Goal: Book appointment/travel/reservation

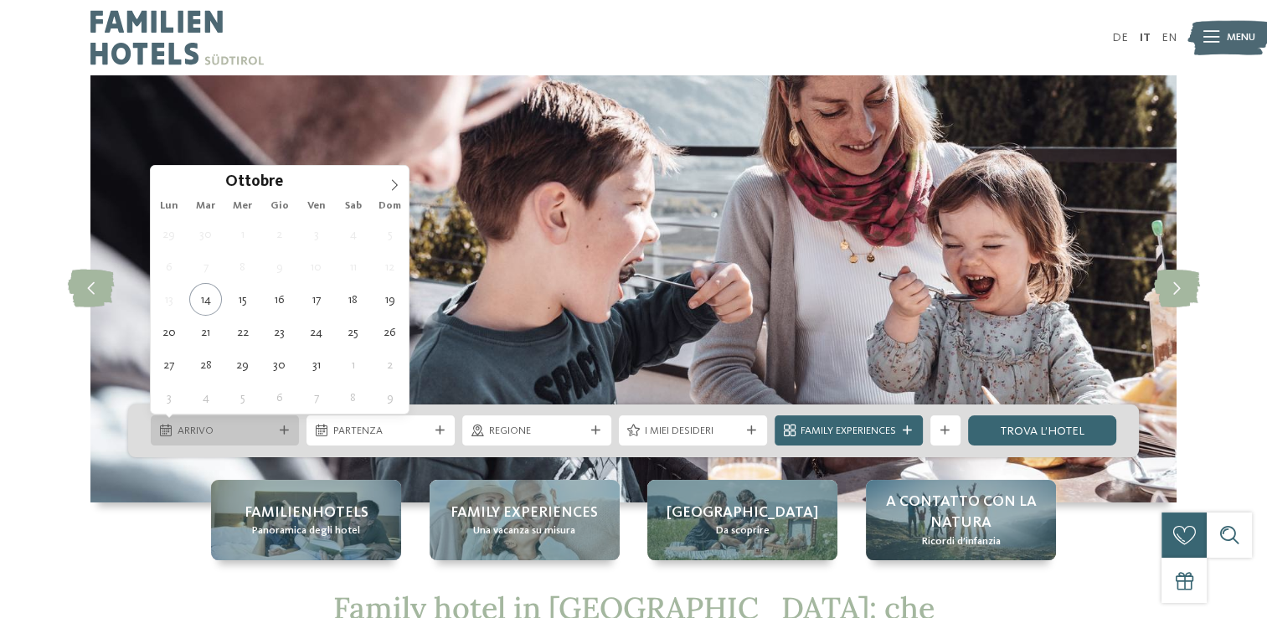
click at [221, 433] on span "Arrivo" at bounding box center [225, 431] width 95 height 15
click at [389, 179] on icon at bounding box center [395, 185] width 12 height 12
click at [395, 182] on icon at bounding box center [395, 185] width 6 height 11
type input "****"
click at [390, 186] on icon at bounding box center [395, 185] width 12 height 12
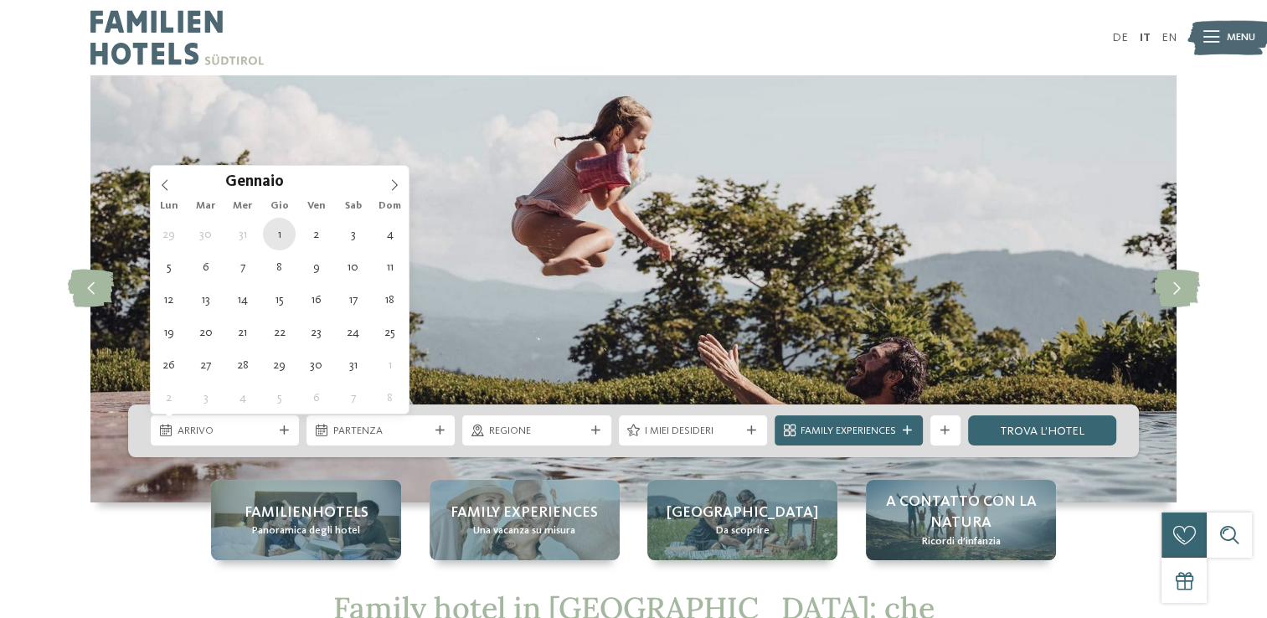
type div "[DATE]"
type input "****"
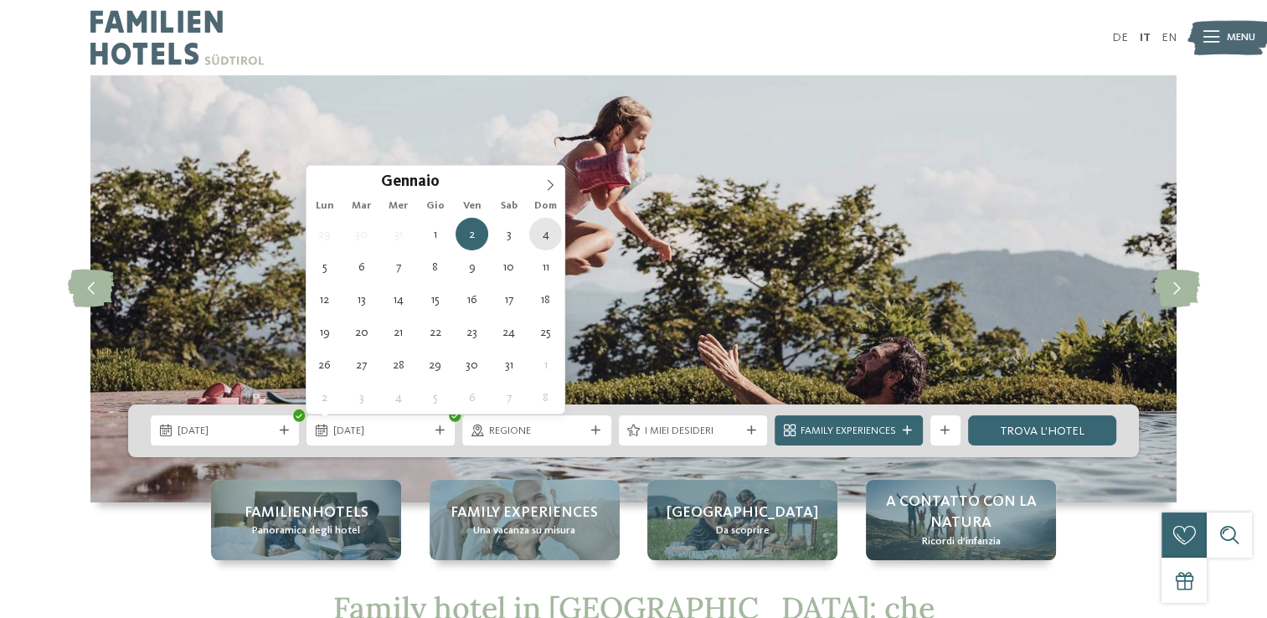
type div "04.01.2026"
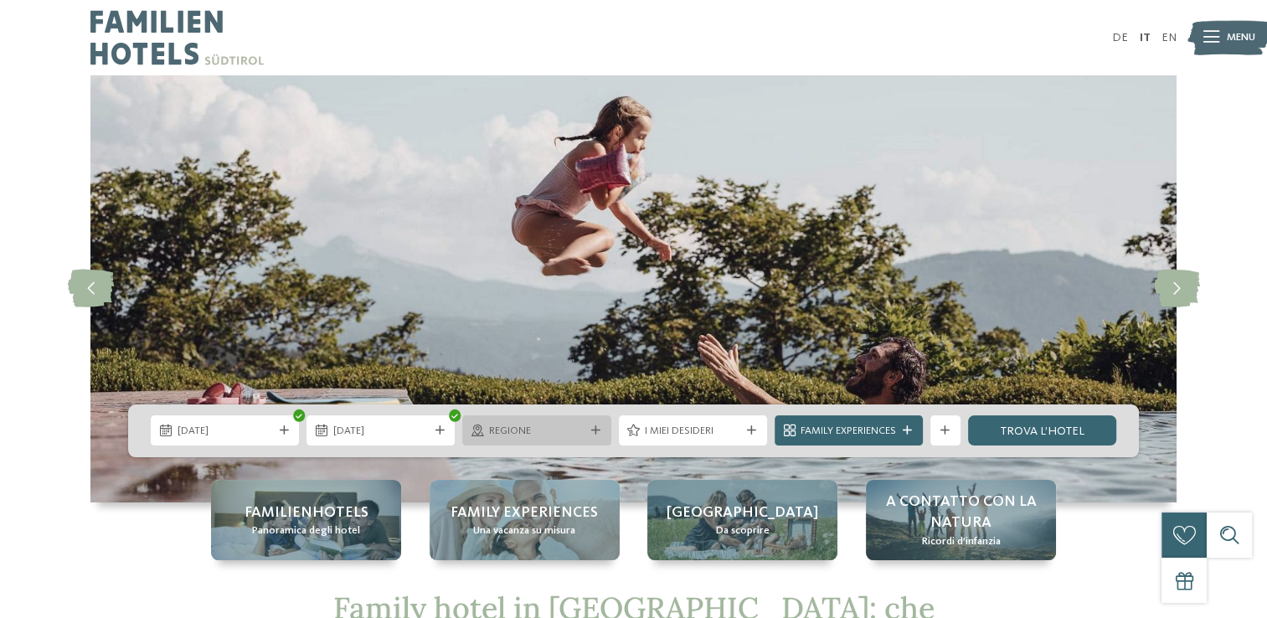
click at [581, 429] on span "Regione" at bounding box center [536, 431] width 95 height 15
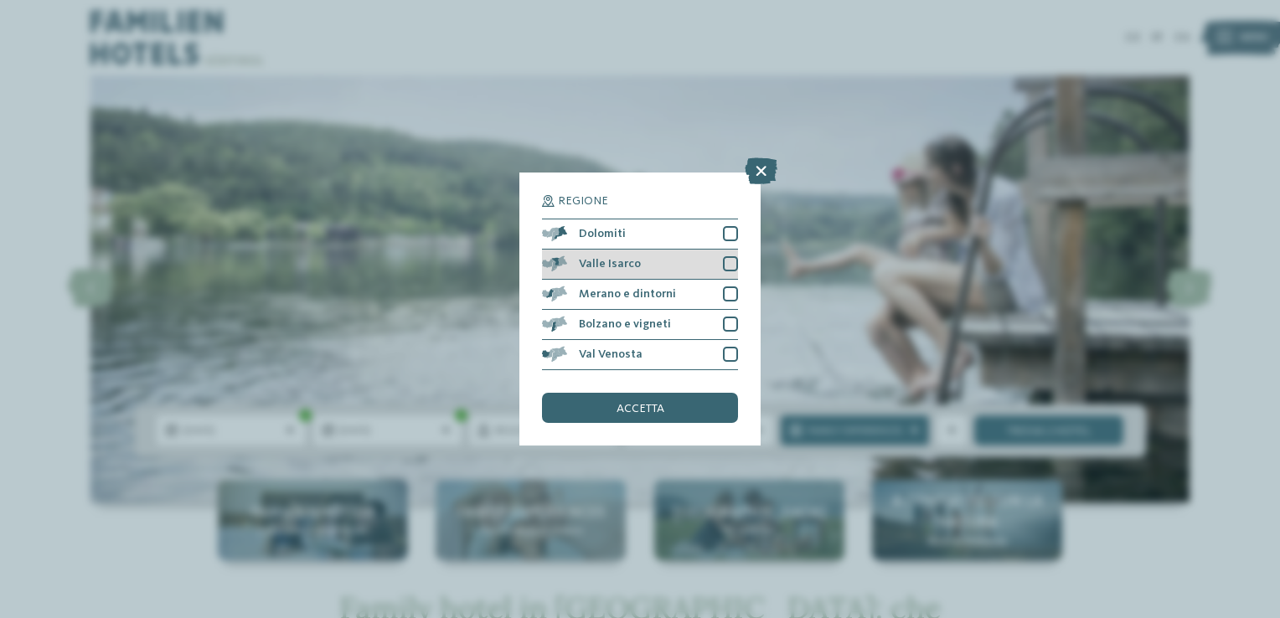
drag, startPoint x: 733, startPoint y: 230, endPoint x: 720, endPoint y: 271, distance: 42.9
click at [730, 231] on div at bounding box center [730, 233] width 15 height 15
click at [735, 265] on div at bounding box center [730, 263] width 15 height 15
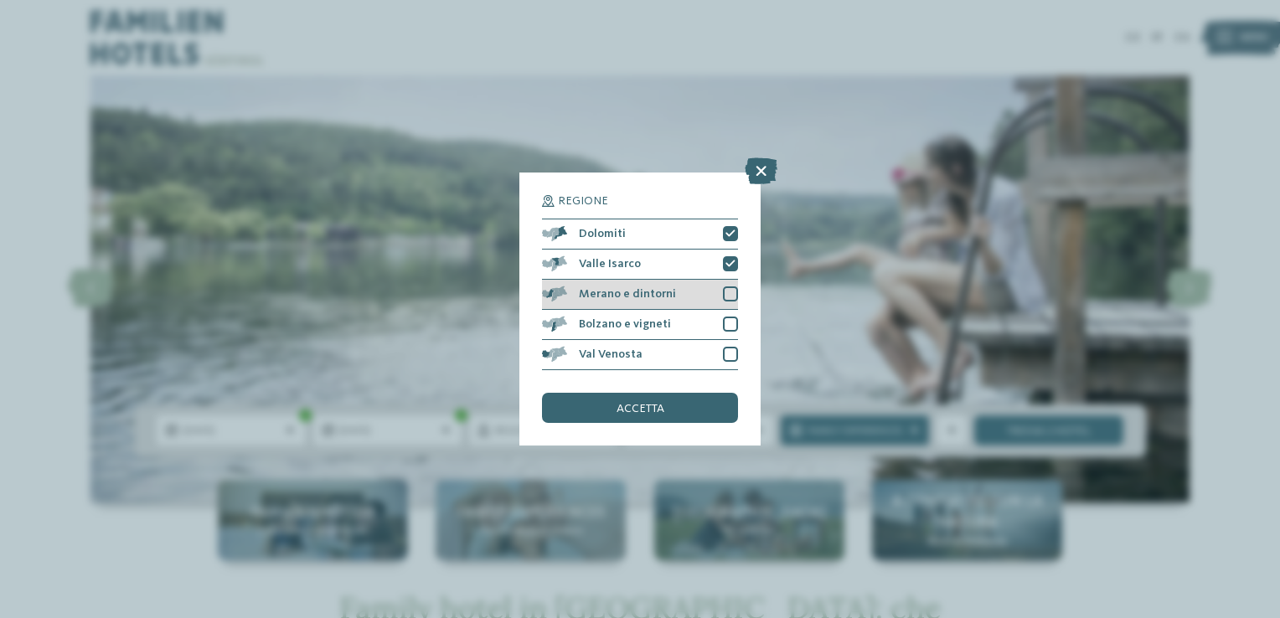
click at [730, 281] on div "Merano e dintorni" at bounding box center [640, 295] width 196 height 30
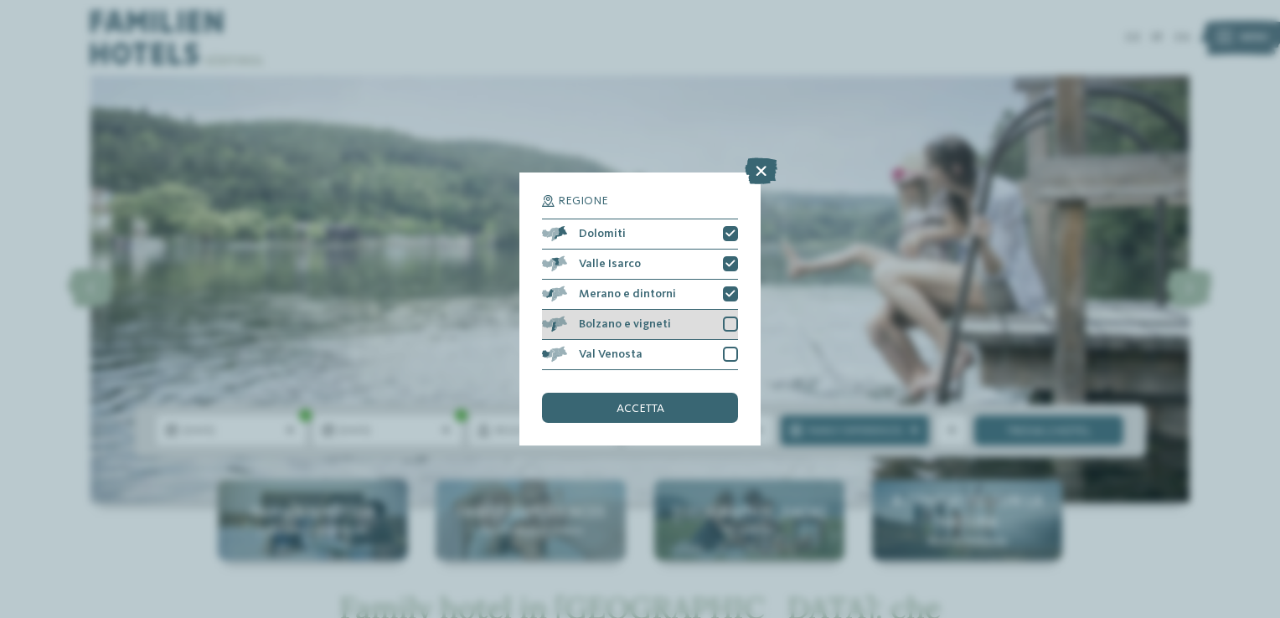
click at [727, 330] on div at bounding box center [730, 324] width 15 height 15
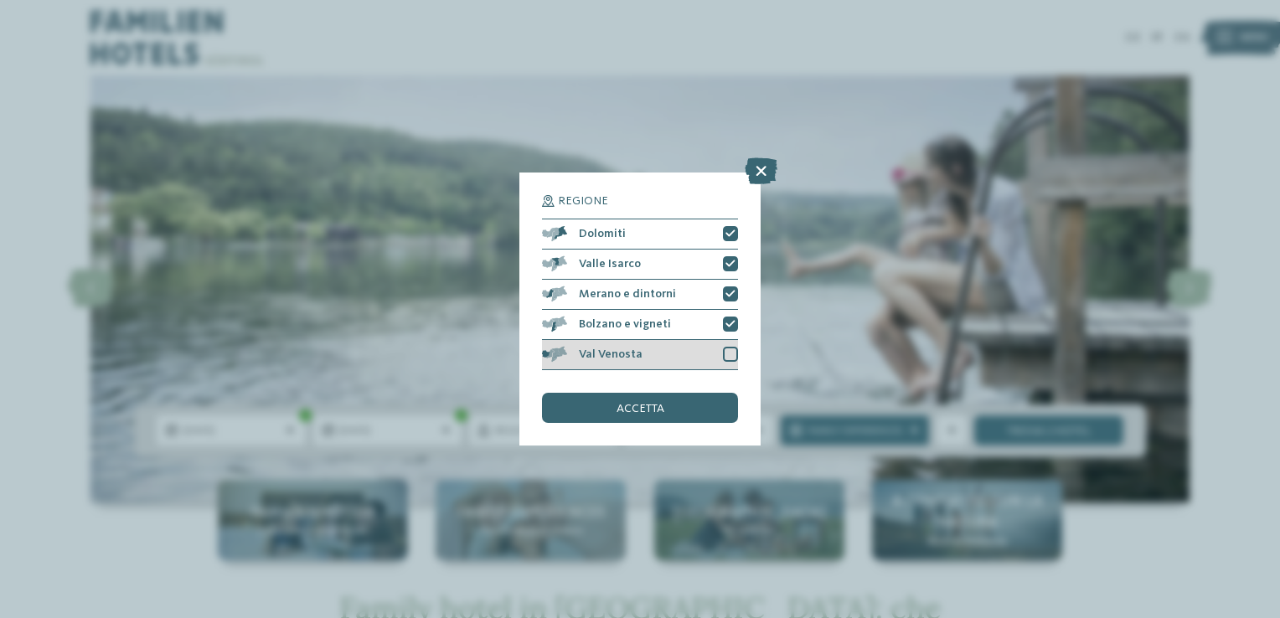
click at [726, 353] on div at bounding box center [730, 354] width 15 height 15
click at [612, 414] on div "accetta" at bounding box center [640, 408] width 196 height 30
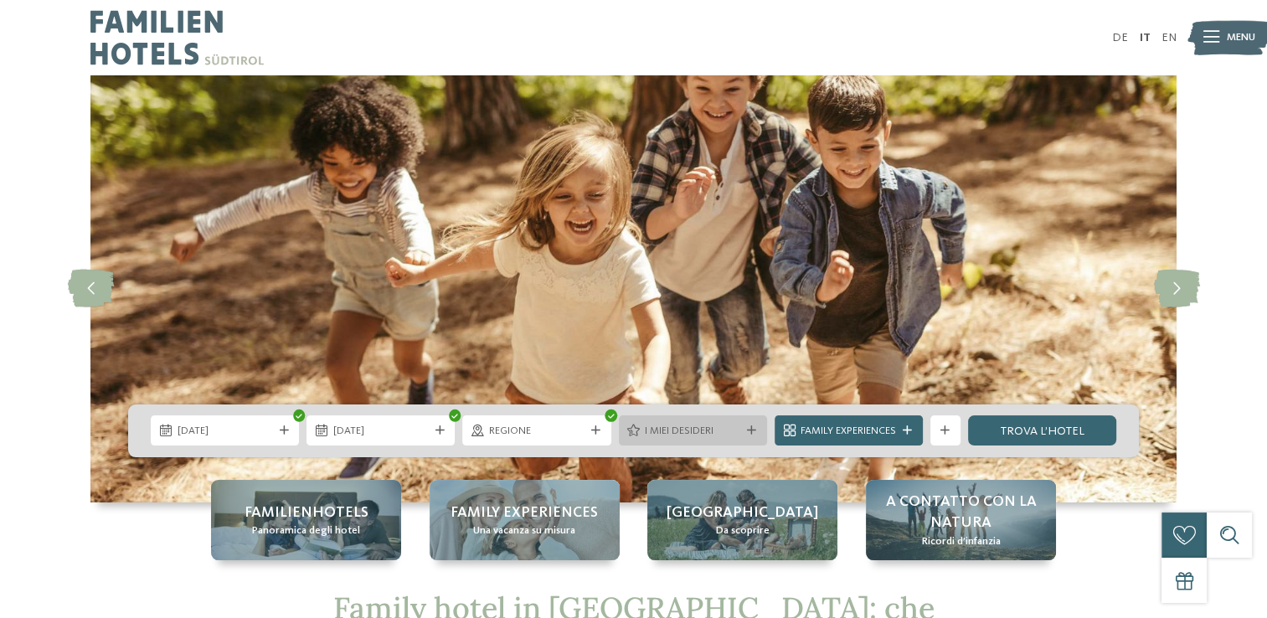
click at [688, 436] on span "I miei desideri" at bounding box center [692, 431] width 95 height 15
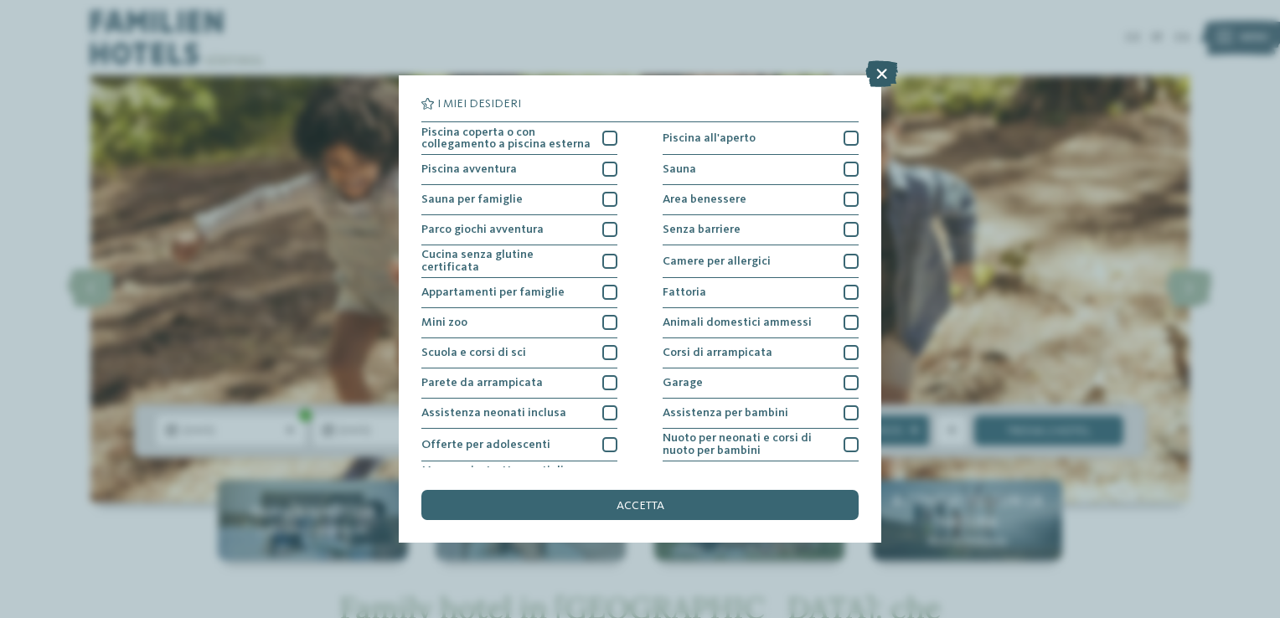
click at [874, 74] on icon at bounding box center [881, 73] width 33 height 27
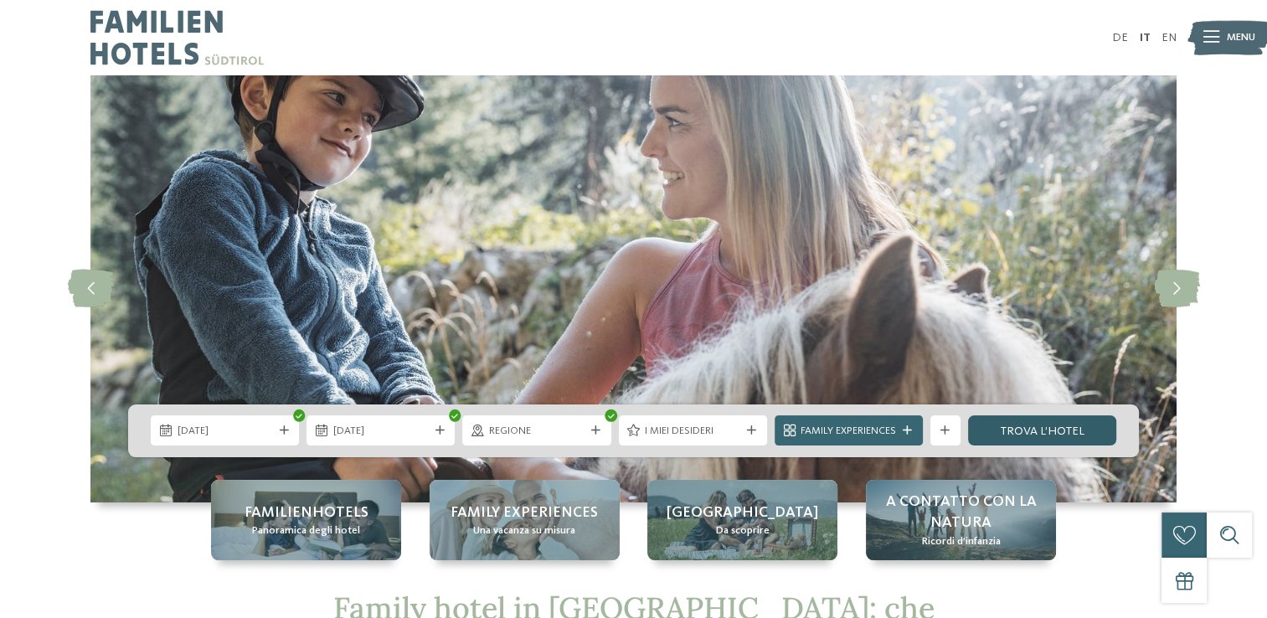
click at [1082, 438] on link "trova l’hotel" at bounding box center [1042, 430] width 148 height 30
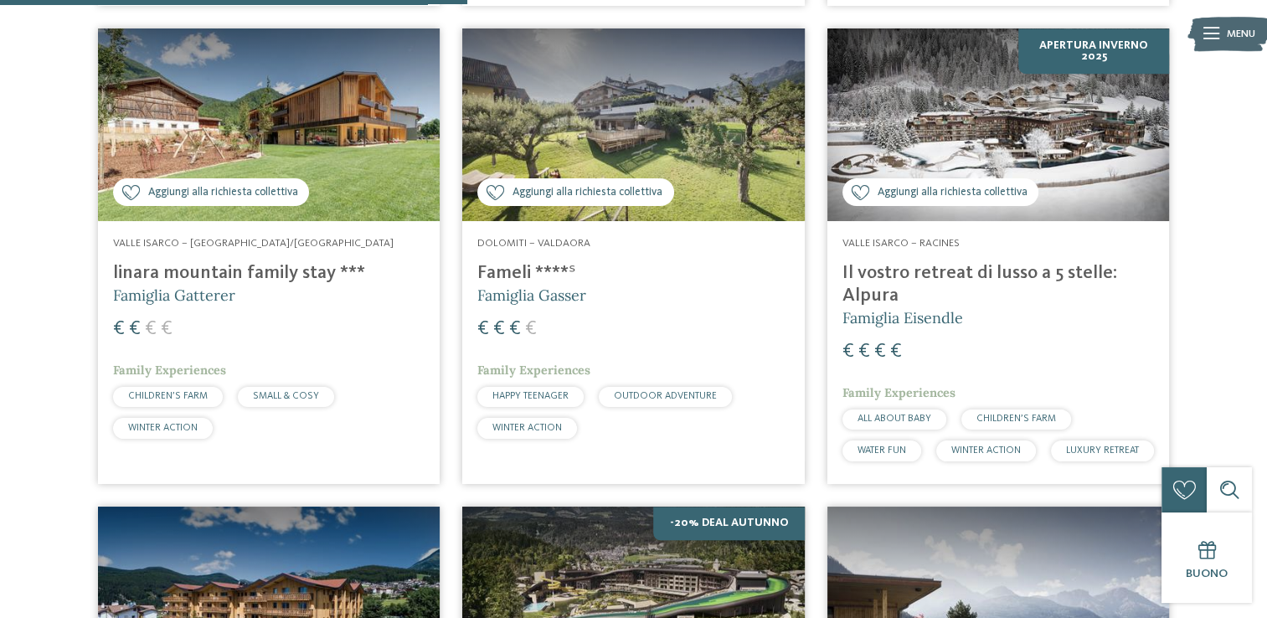
scroll to position [1574, 0]
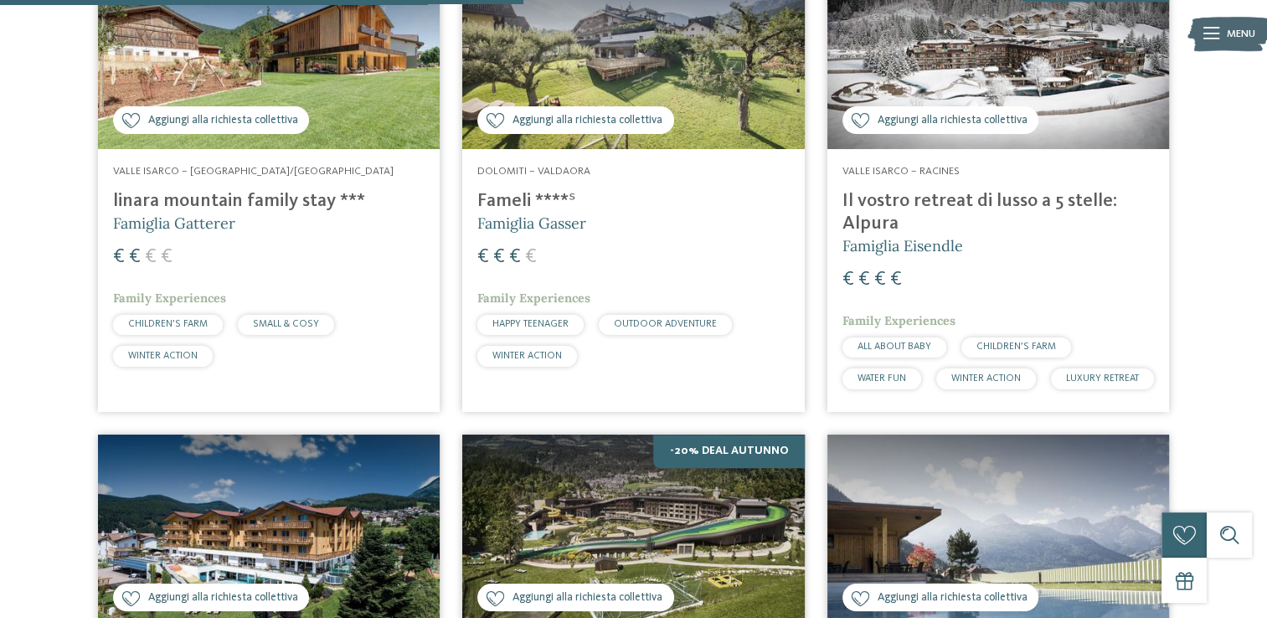
click at [269, 67] on img at bounding box center [269, 52] width 342 height 193
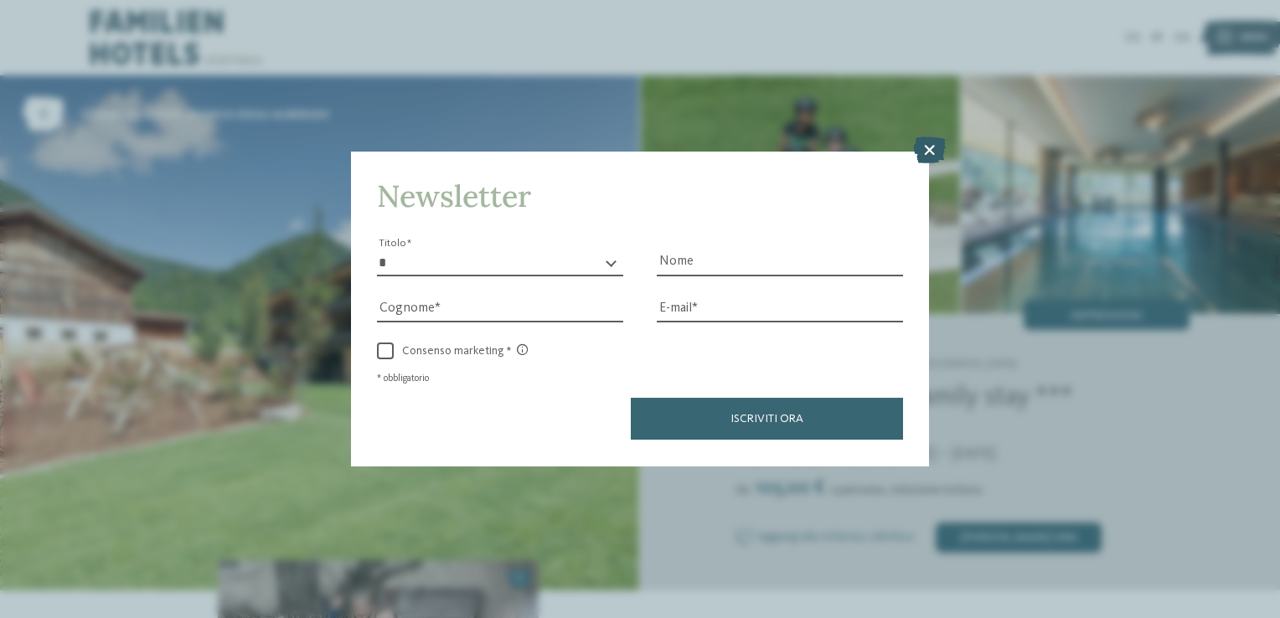
click at [927, 157] on icon at bounding box center [929, 150] width 33 height 27
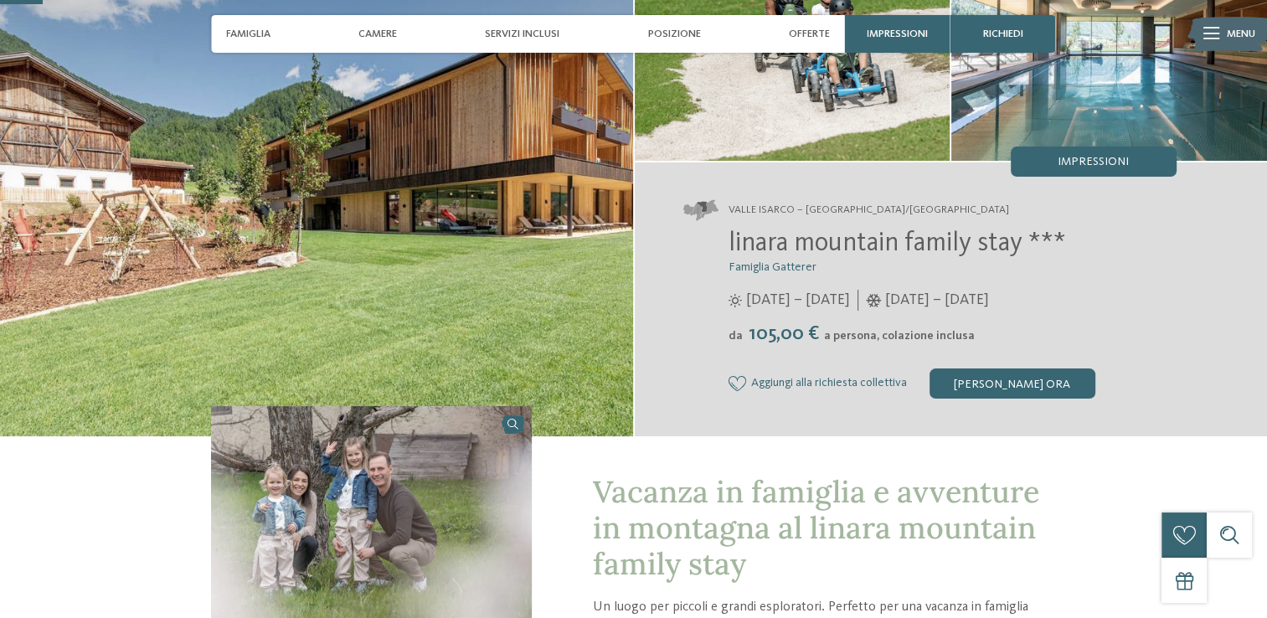
scroll to position [168, 0]
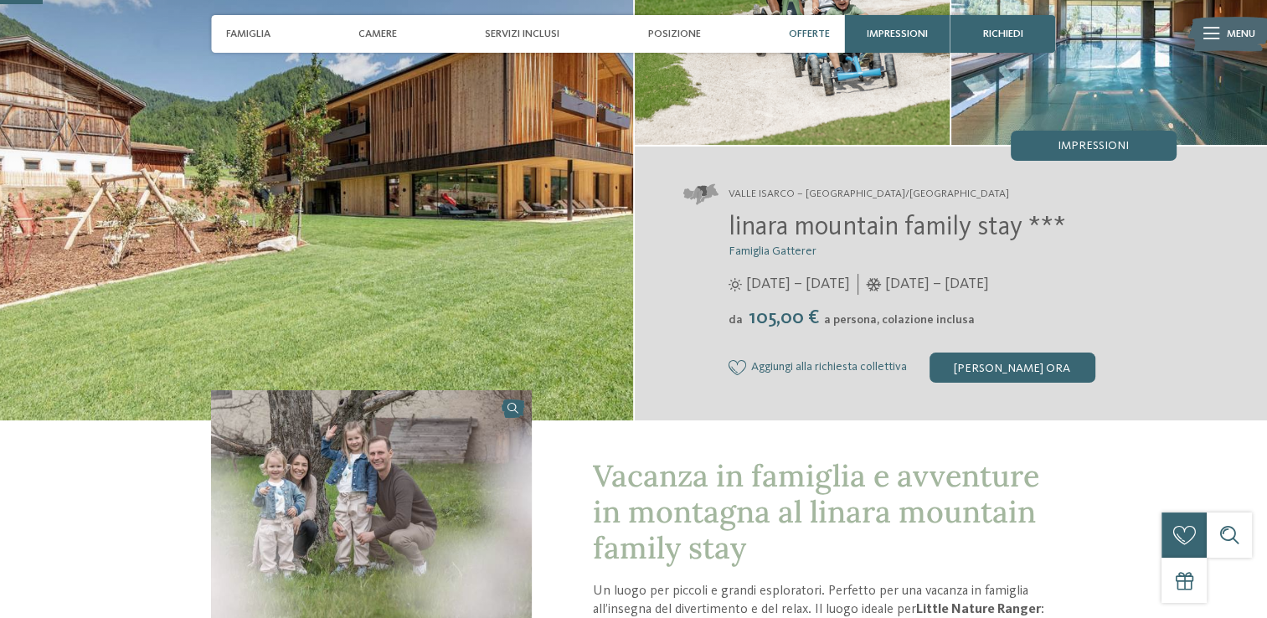
click at [813, 35] on span "Offerte" at bounding box center [809, 34] width 41 height 13
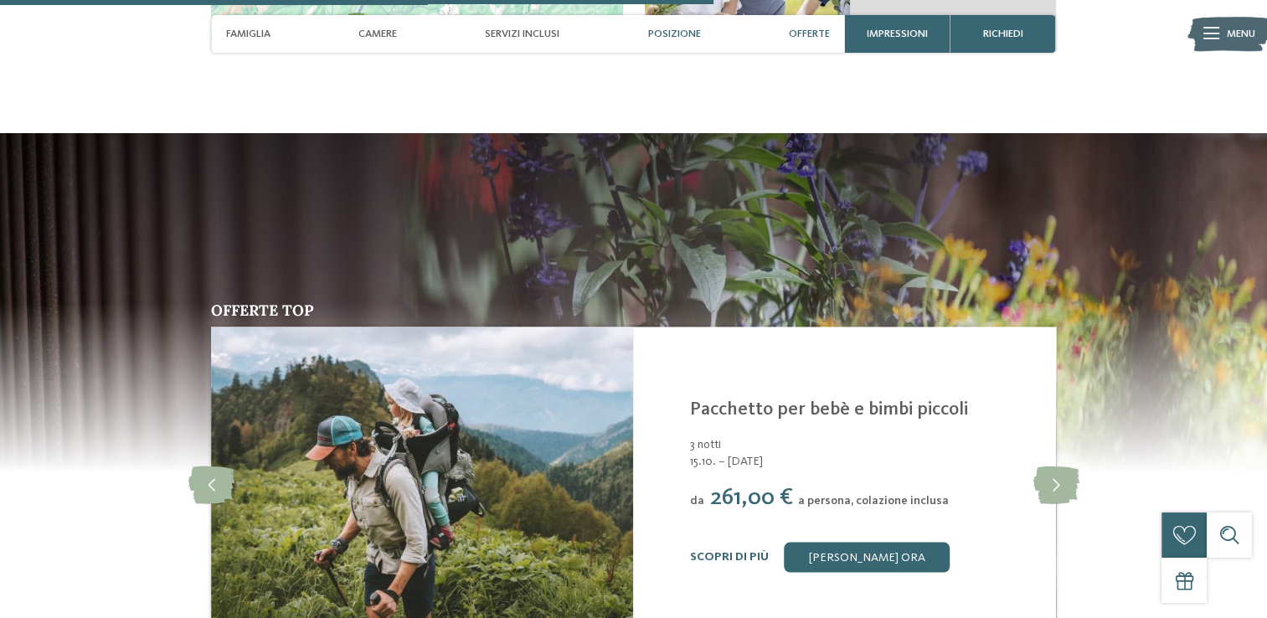
scroll to position [2828, 0]
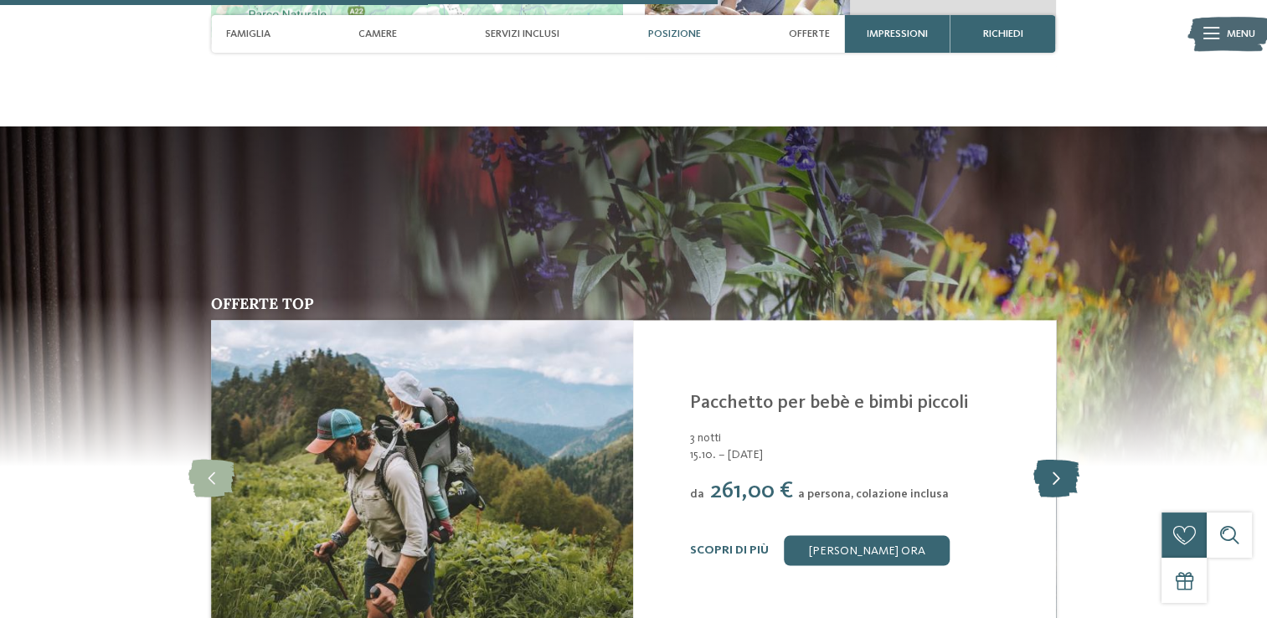
click at [1045, 459] on icon at bounding box center [1056, 478] width 46 height 38
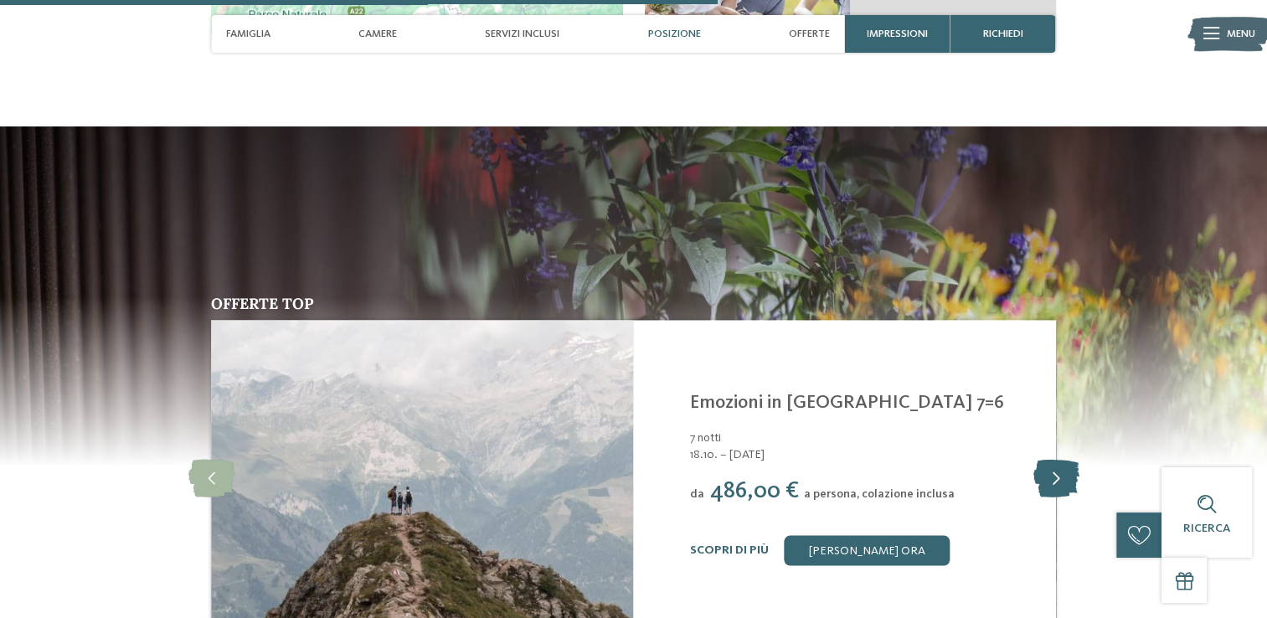
click at [1045, 459] on icon at bounding box center [1056, 478] width 46 height 38
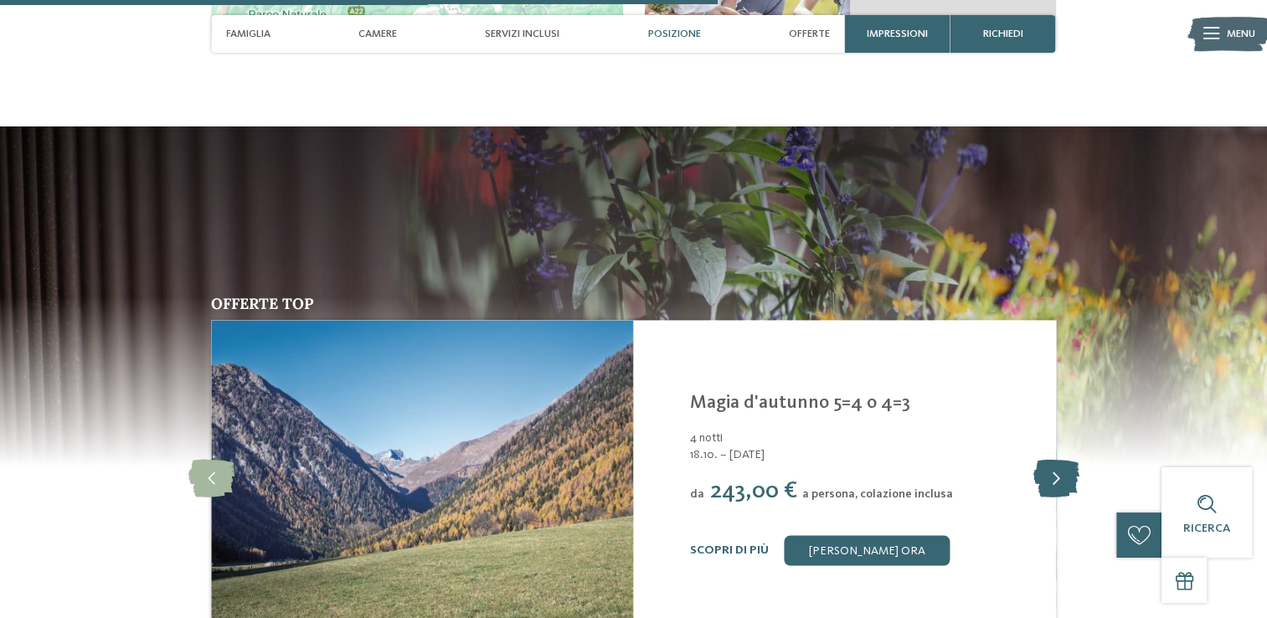
click at [1045, 459] on icon at bounding box center [1056, 478] width 46 height 38
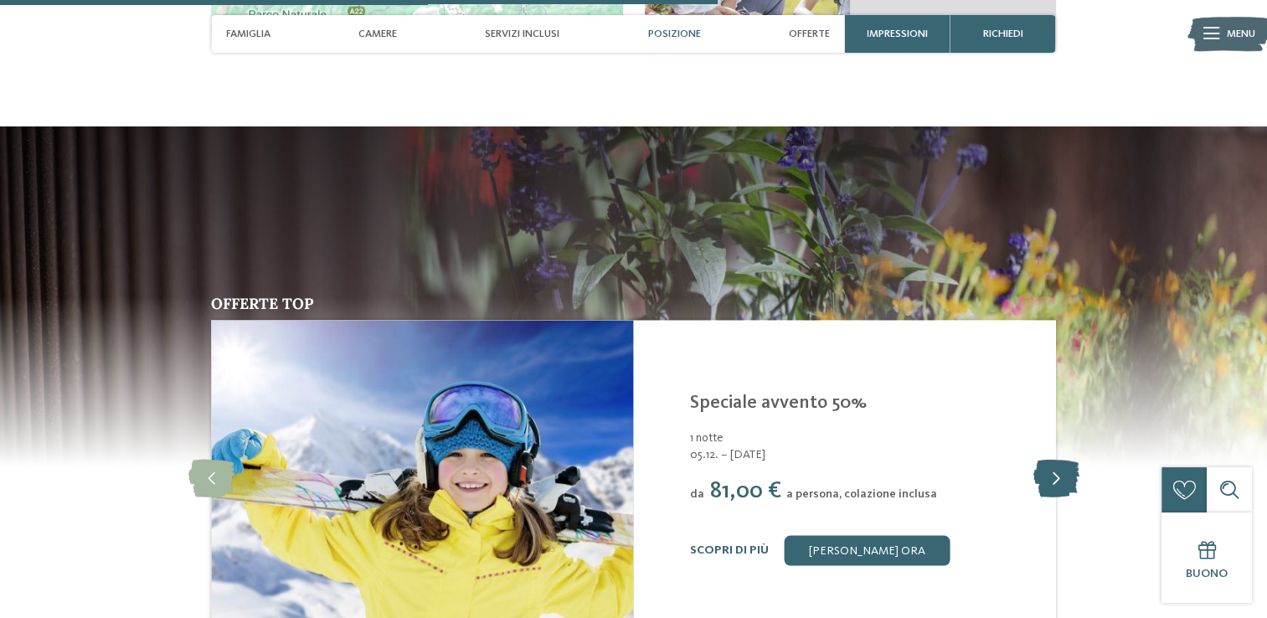
click at [1045, 459] on icon at bounding box center [1056, 478] width 46 height 38
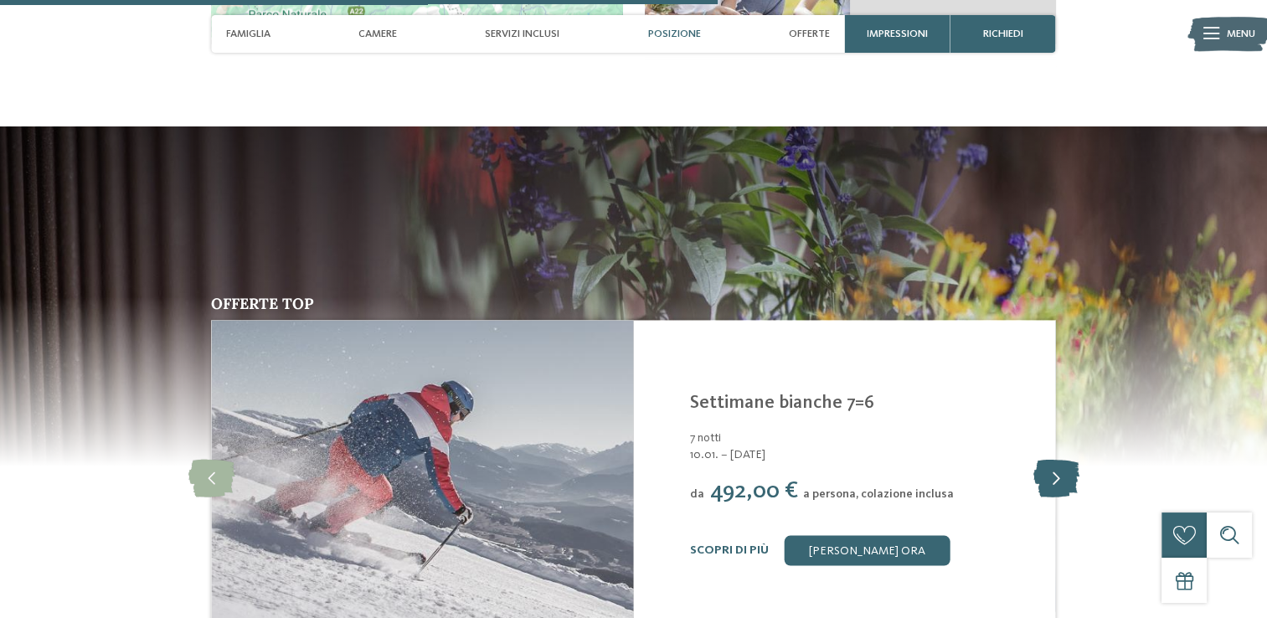
click at [1045, 459] on icon at bounding box center [1056, 478] width 46 height 38
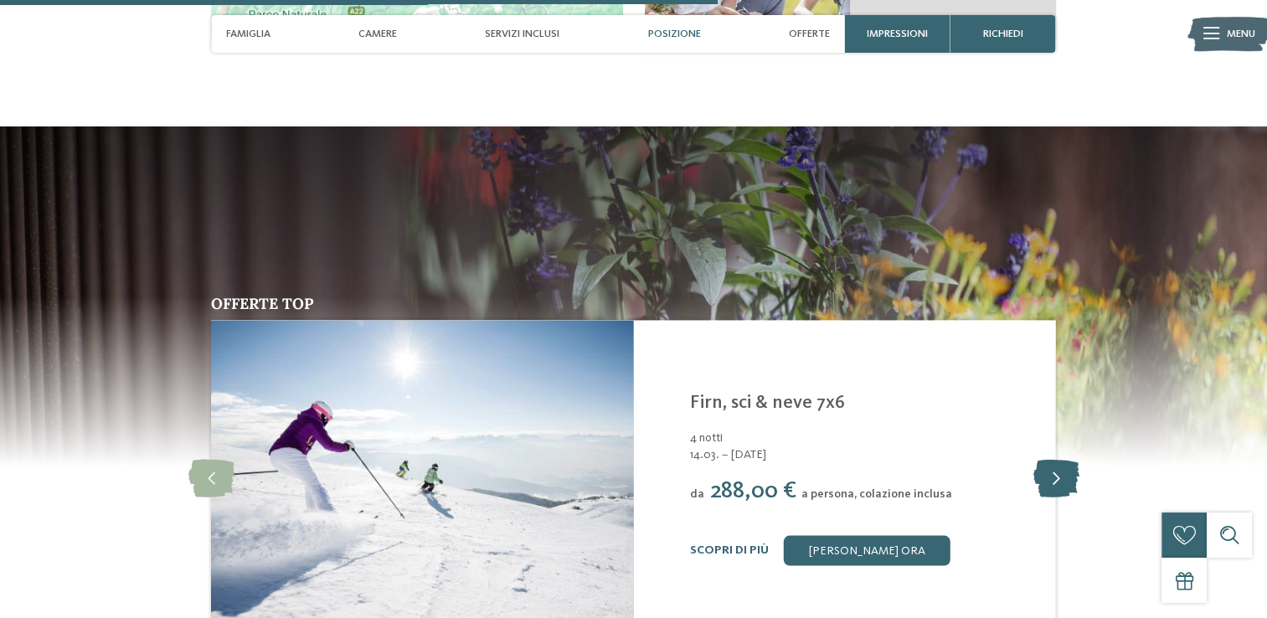
click at [1045, 459] on icon at bounding box center [1056, 478] width 46 height 38
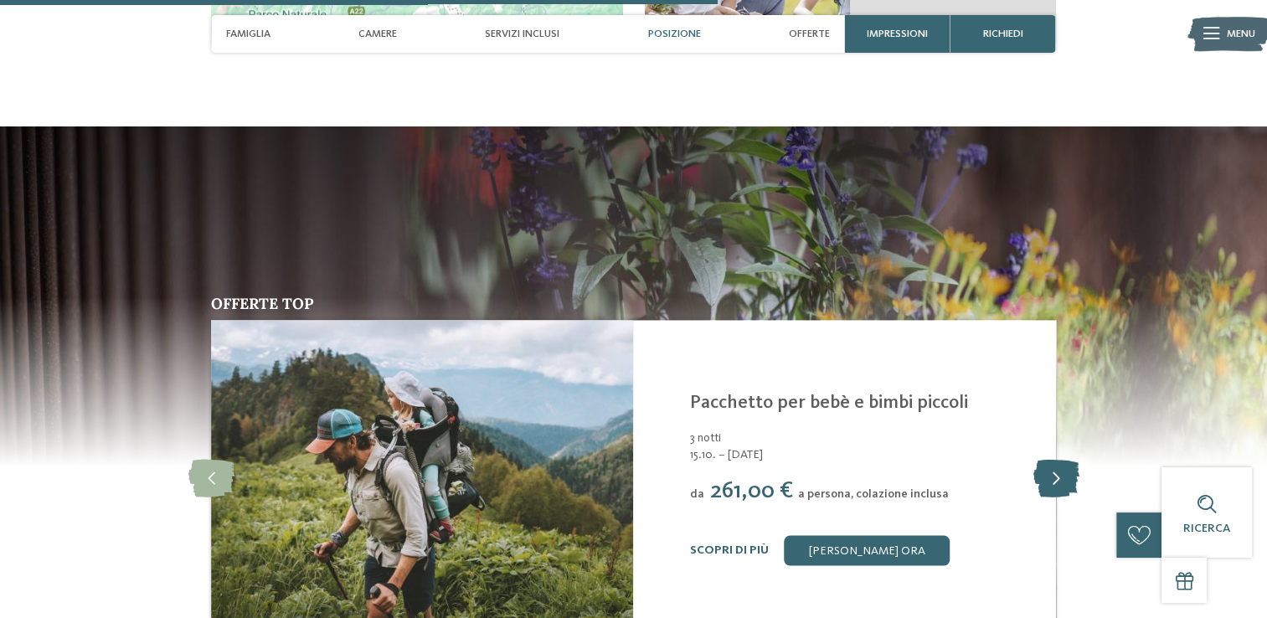
click at [1045, 459] on icon at bounding box center [1056, 478] width 46 height 38
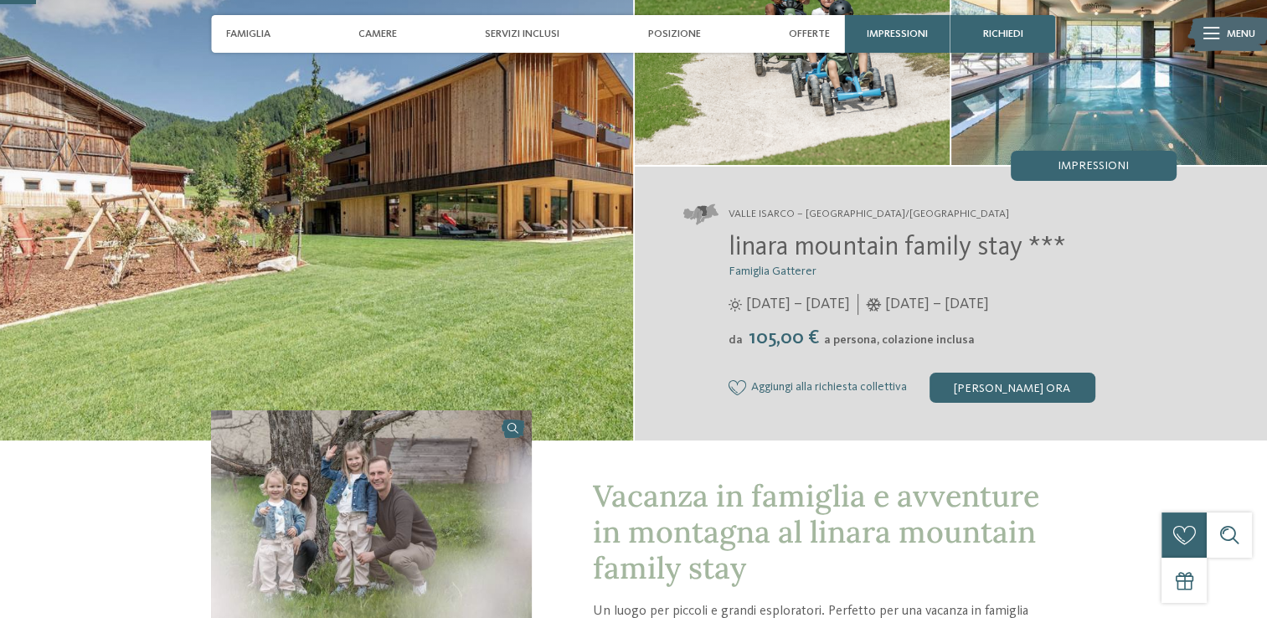
scroll to position [64, 0]
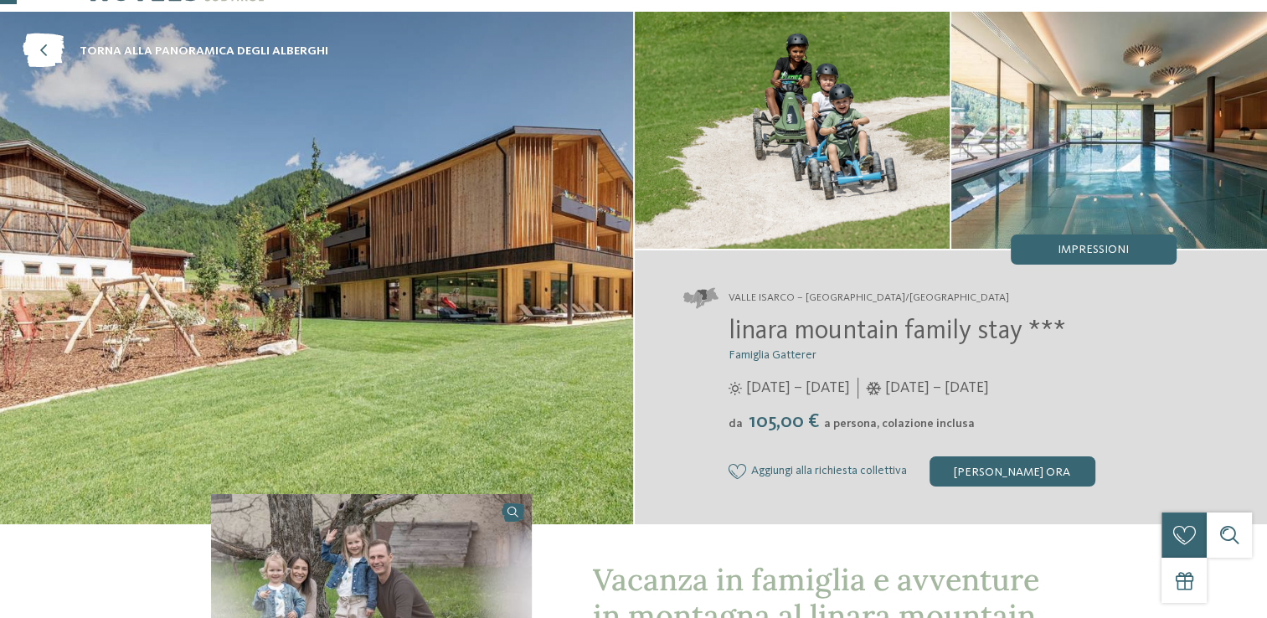
click at [372, 295] on img at bounding box center [316, 268] width 633 height 513
click at [1158, 173] on img at bounding box center [1110, 130] width 316 height 237
click at [1112, 247] on span "Impressioni" at bounding box center [1093, 250] width 71 height 12
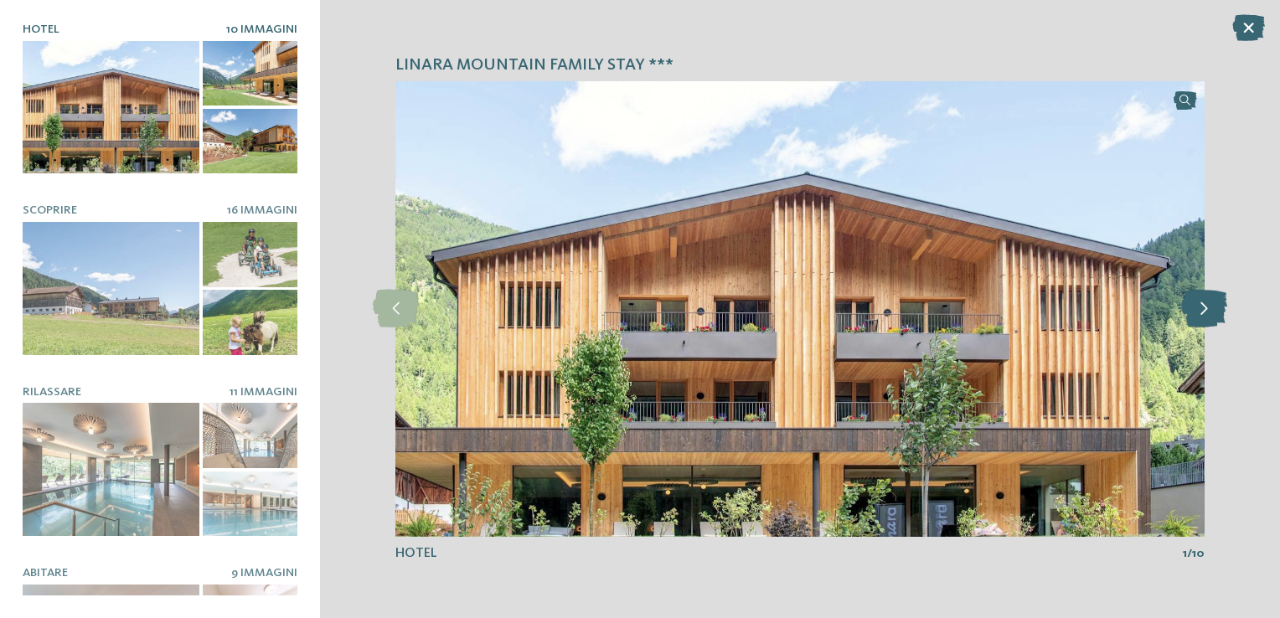
click at [1218, 303] on icon at bounding box center [1204, 309] width 46 height 38
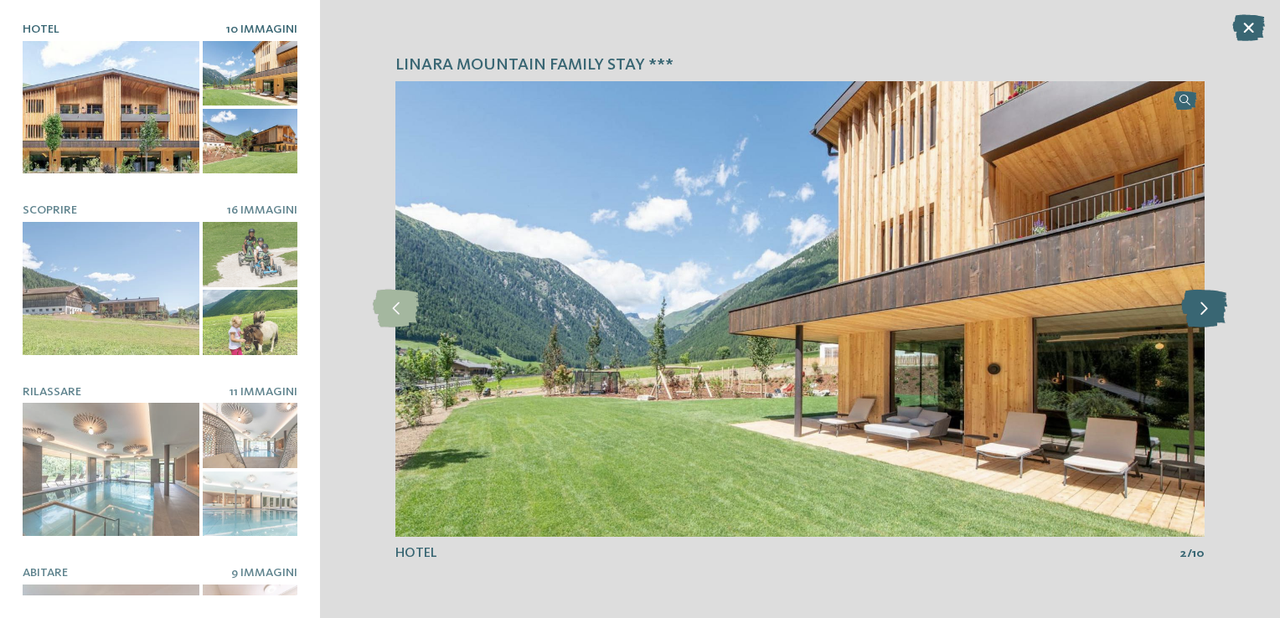
click at [1217, 303] on icon at bounding box center [1204, 309] width 46 height 38
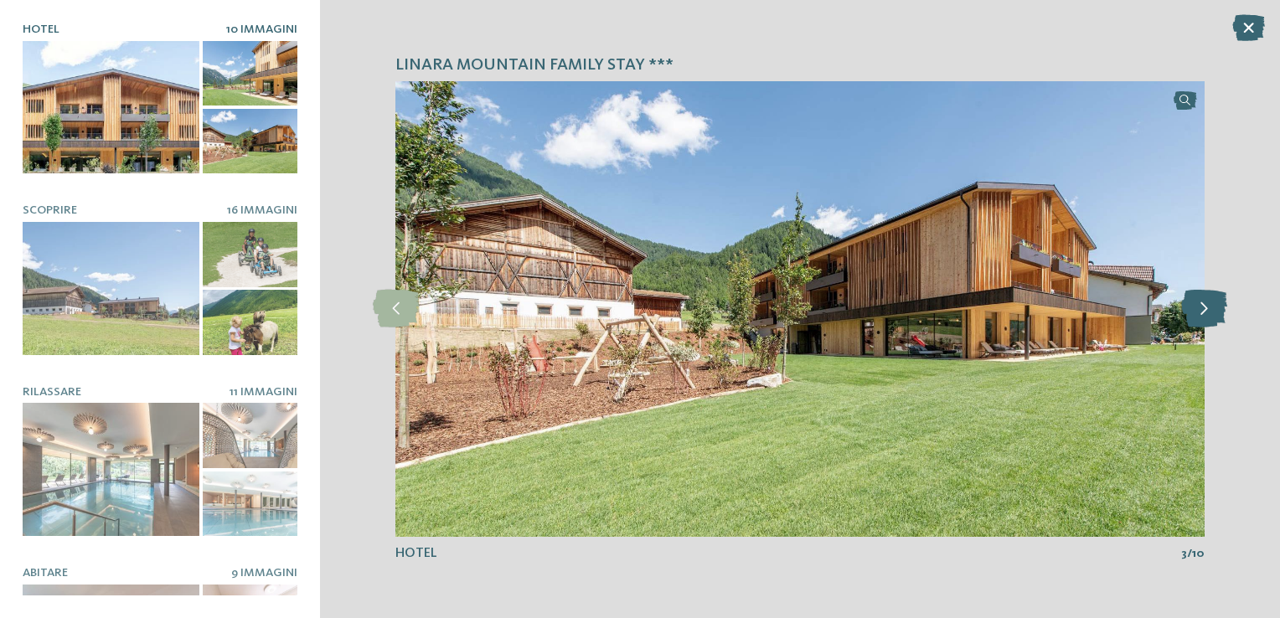
click at [1217, 303] on icon at bounding box center [1204, 309] width 46 height 38
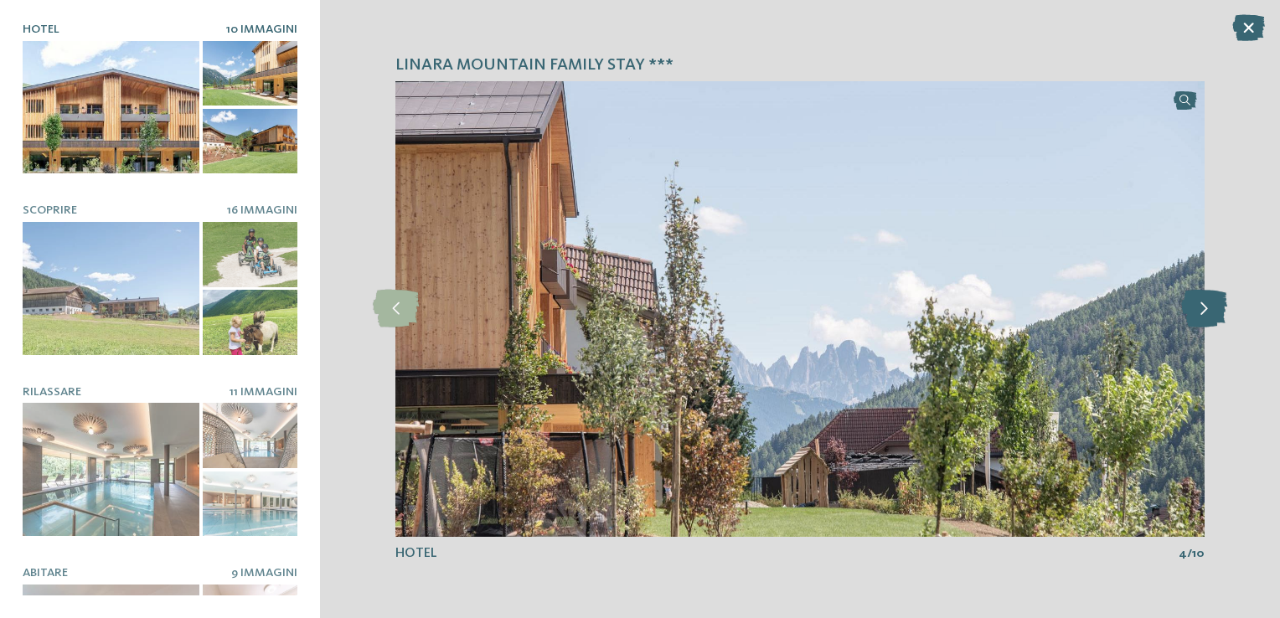
click at [1217, 303] on icon at bounding box center [1204, 309] width 46 height 38
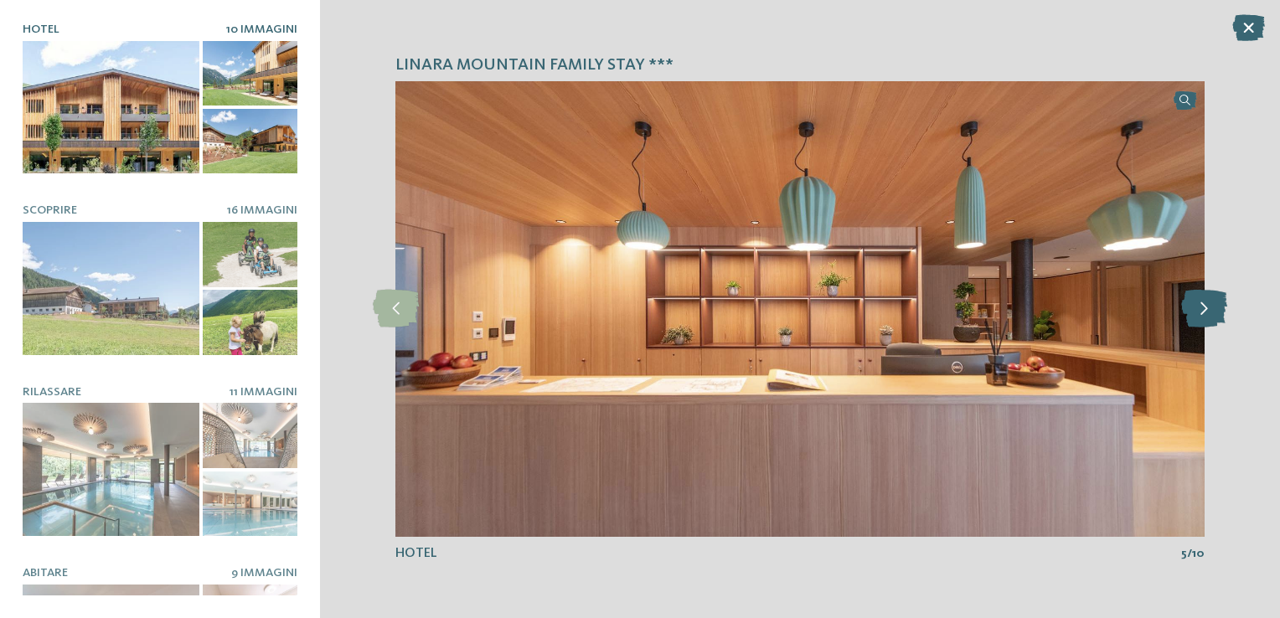
click at [1217, 303] on icon at bounding box center [1204, 309] width 46 height 38
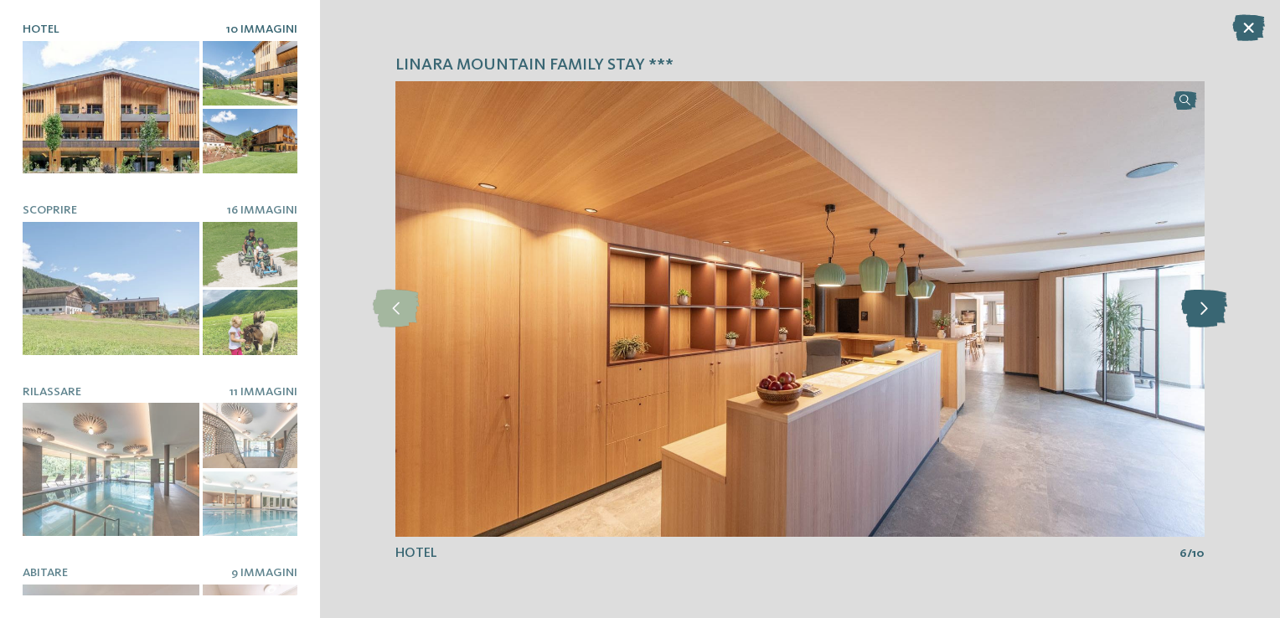
click at [1217, 303] on icon at bounding box center [1204, 309] width 46 height 38
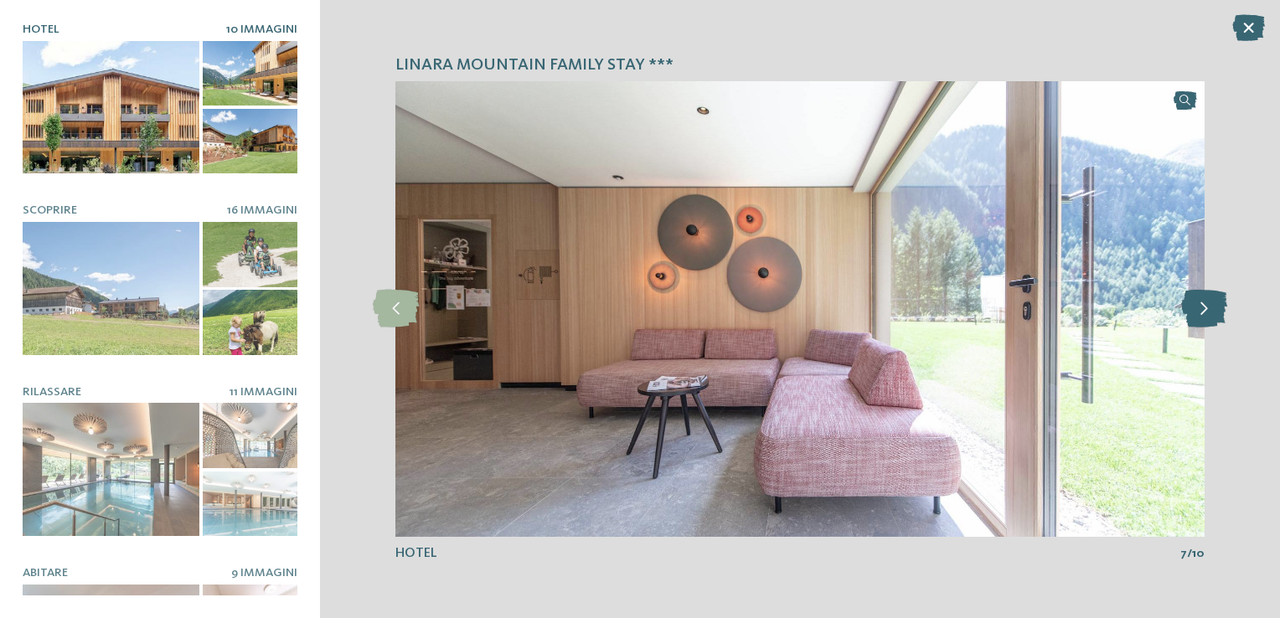
click at [1217, 303] on icon at bounding box center [1204, 309] width 46 height 38
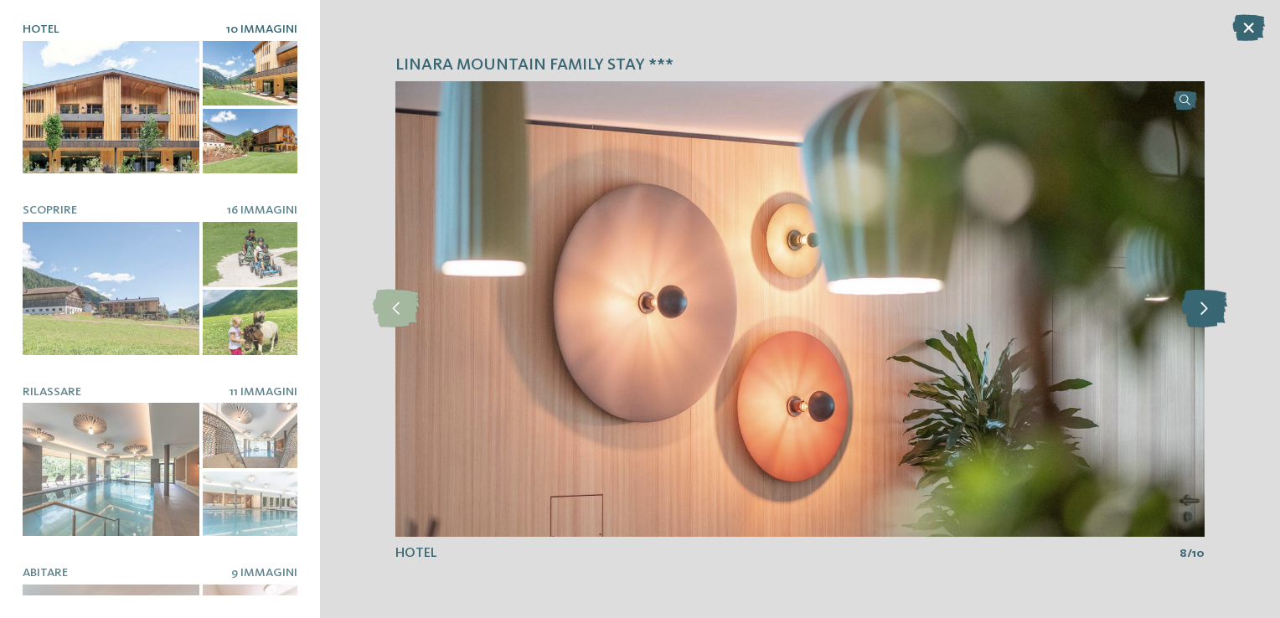
click at [1217, 303] on icon at bounding box center [1204, 309] width 46 height 38
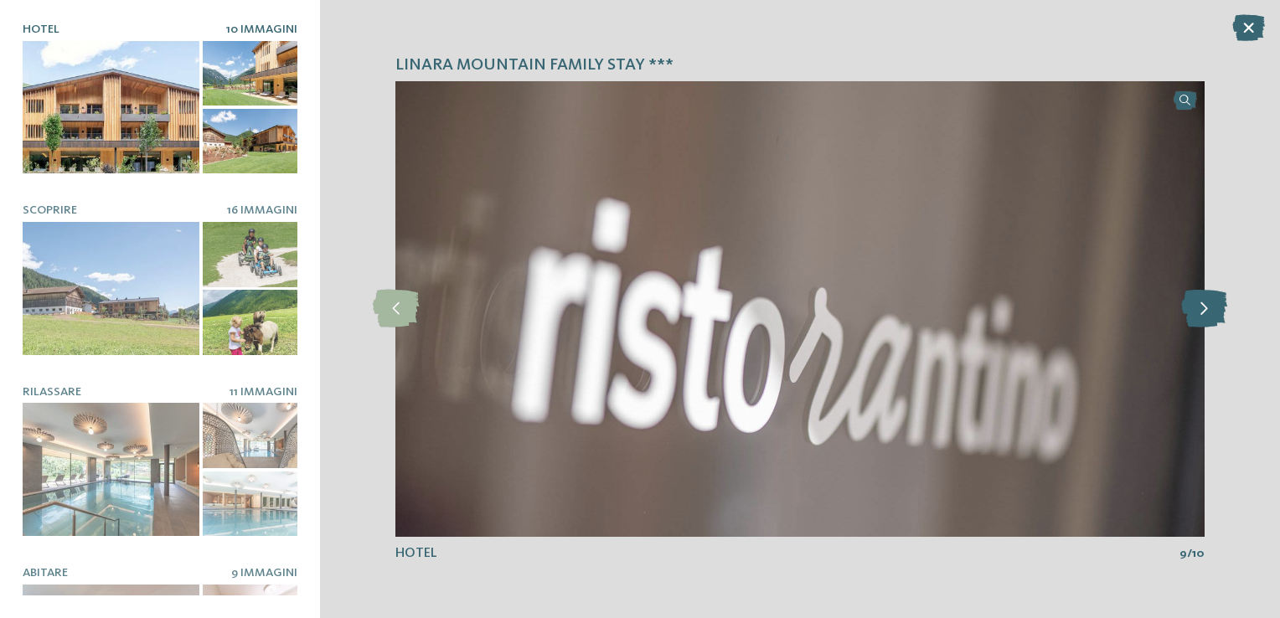
click at [1217, 303] on icon at bounding box center [1204, 309] width 46 height 38
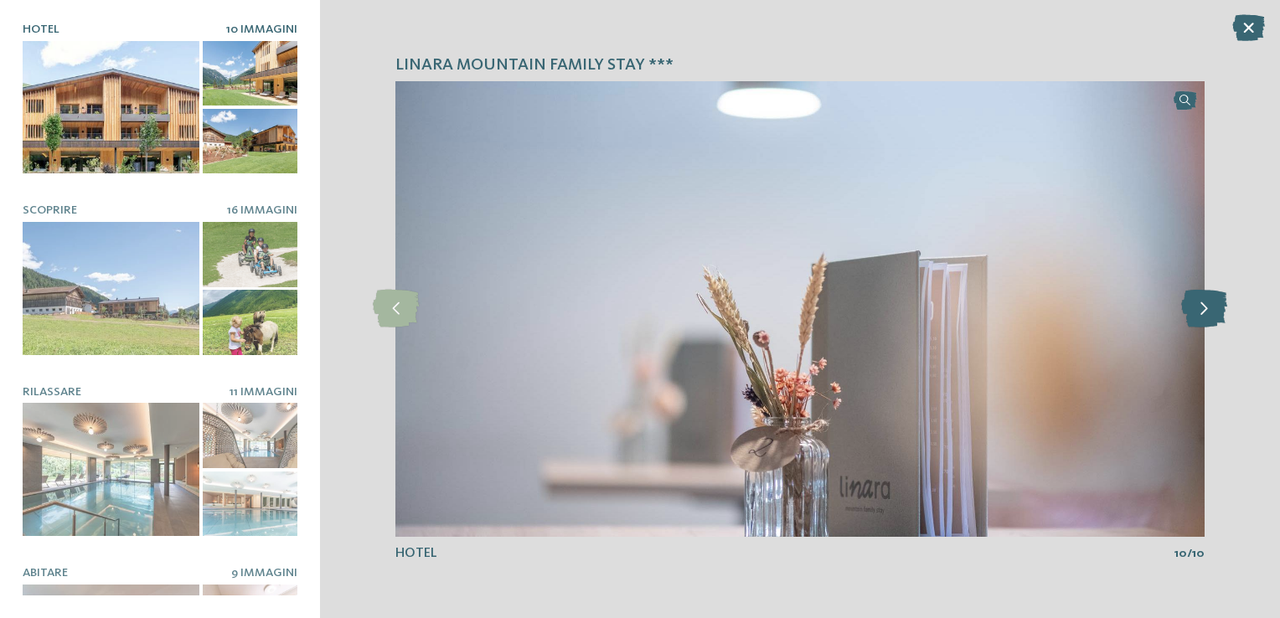
click at [1217, 303] on icon at bounding box center [1204, 309] width 46 height 38
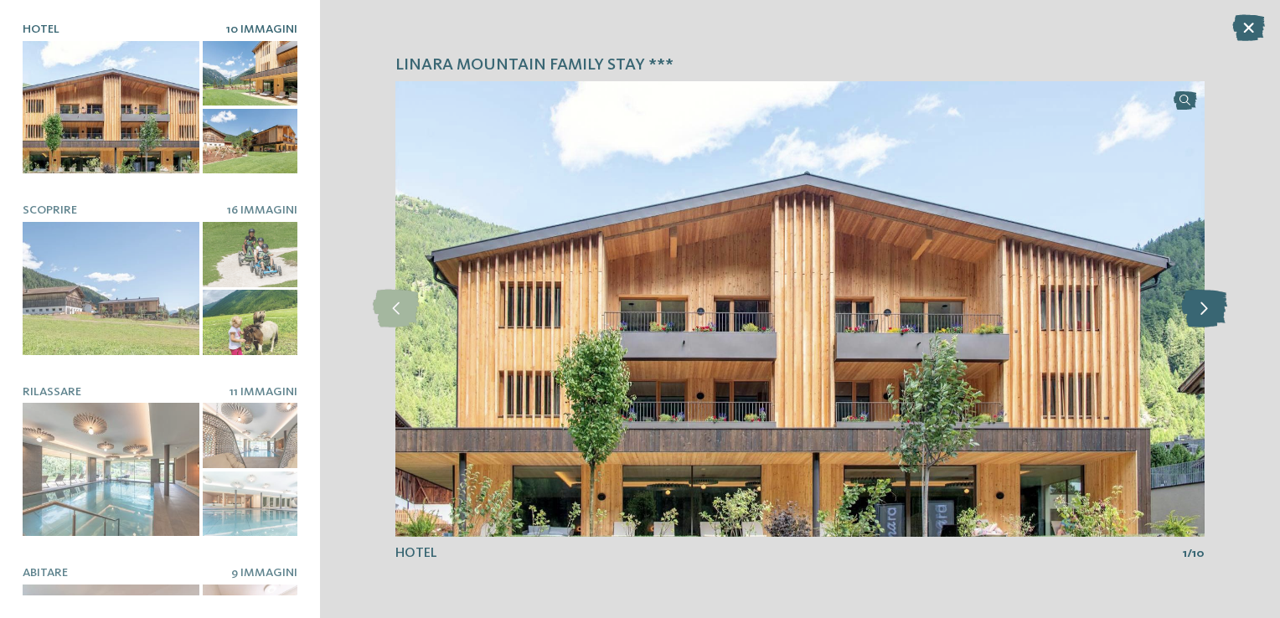
click at [1217, 303] on icon at bounding box center [1204, 309] width 46 height 38
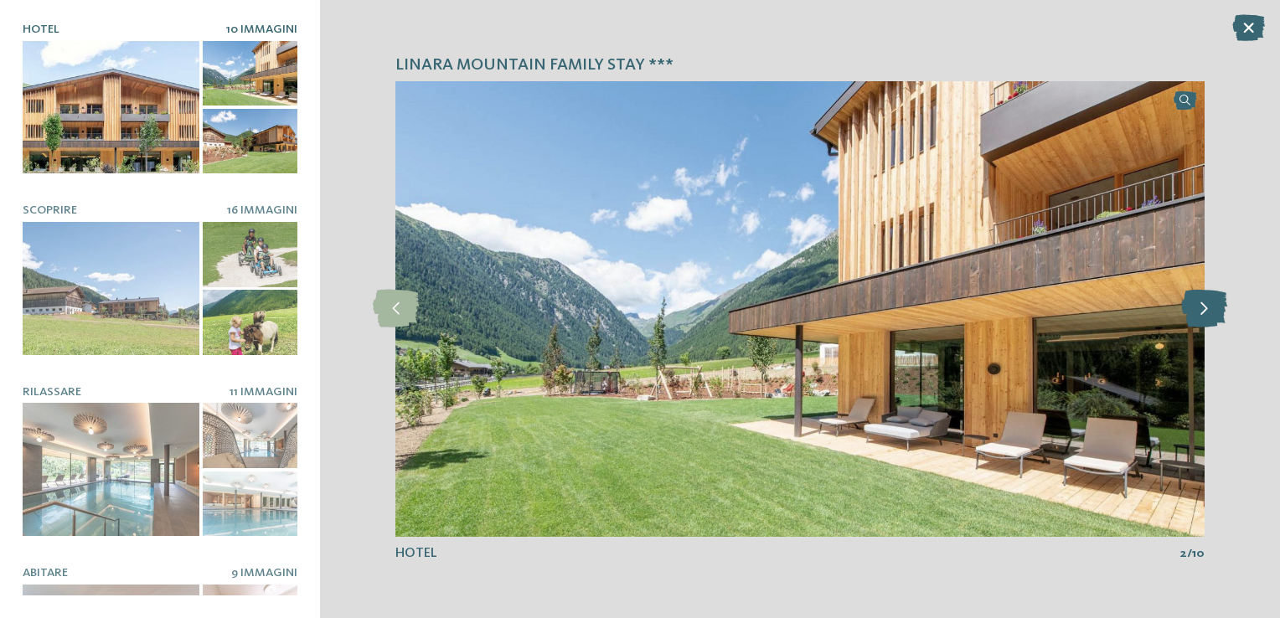
click at [1217, 303] on icon at bounding box center [1204, 309] width 46 height 38
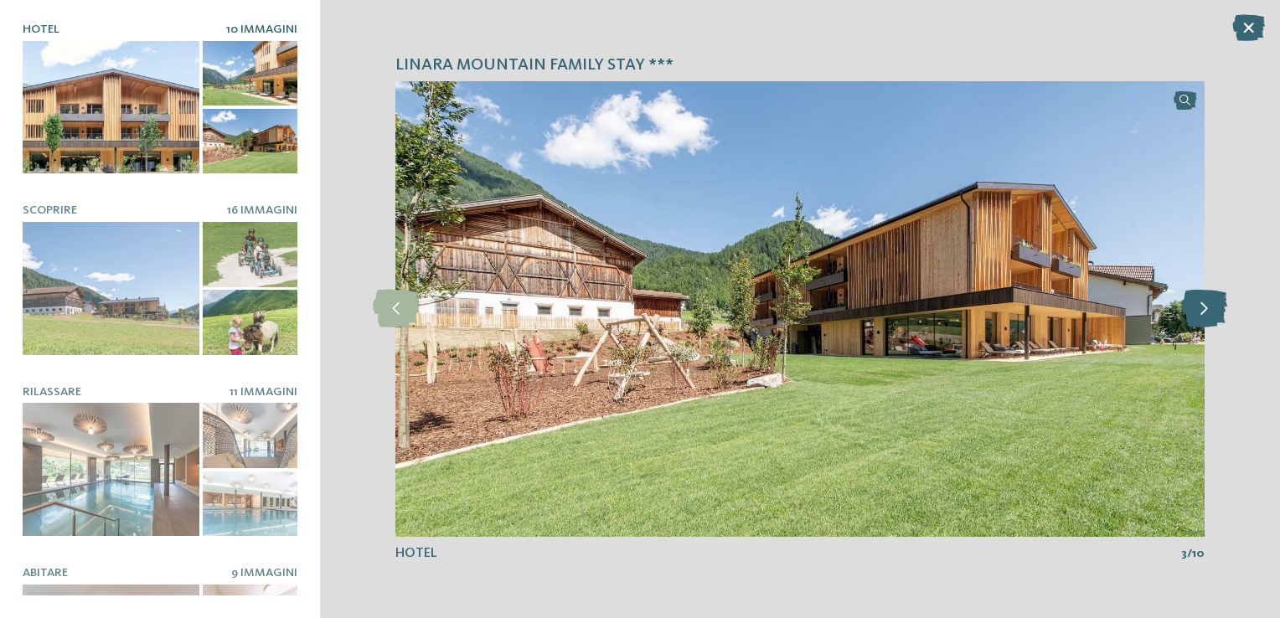
click at [1217, 303] on icon at bounding box center [1204, 309] width 46 height 38
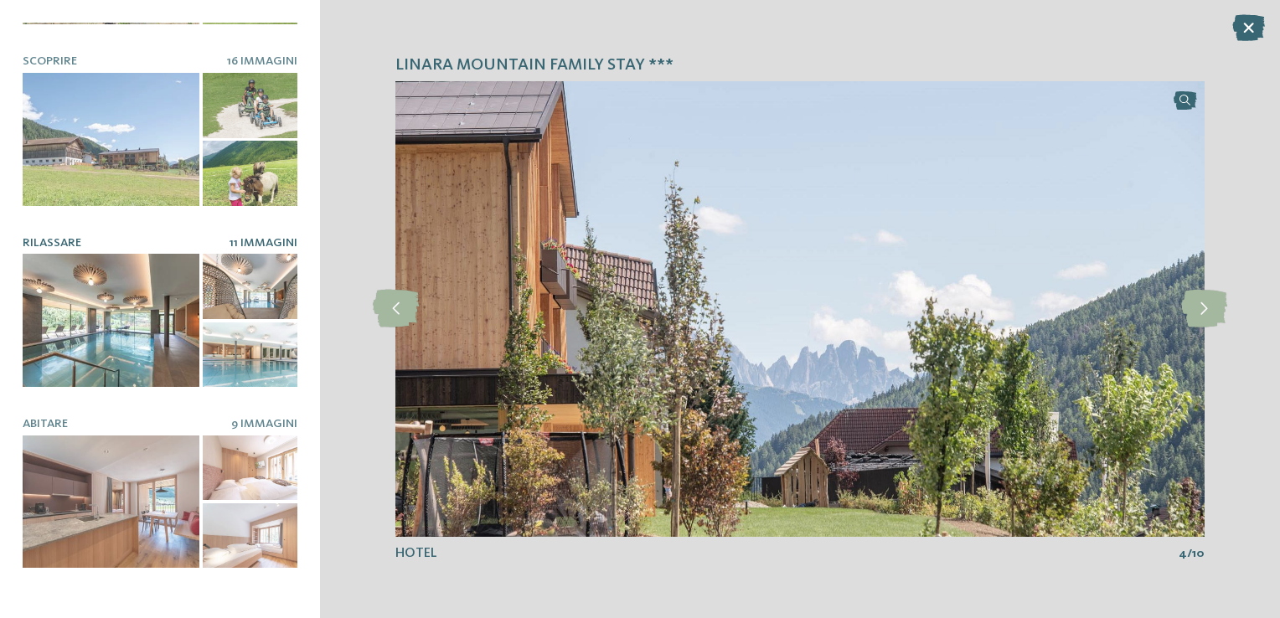
scroll to position [168, 0]
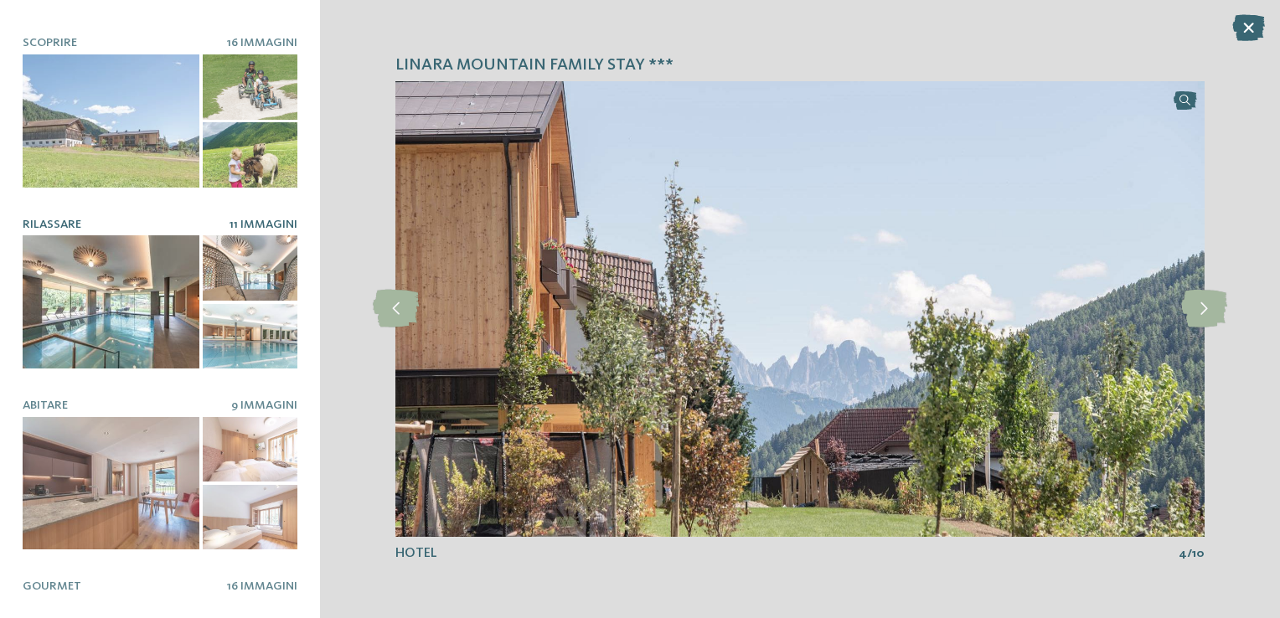
click at [125, 270] on div at bounding box center [111, 301] width 177 height 133
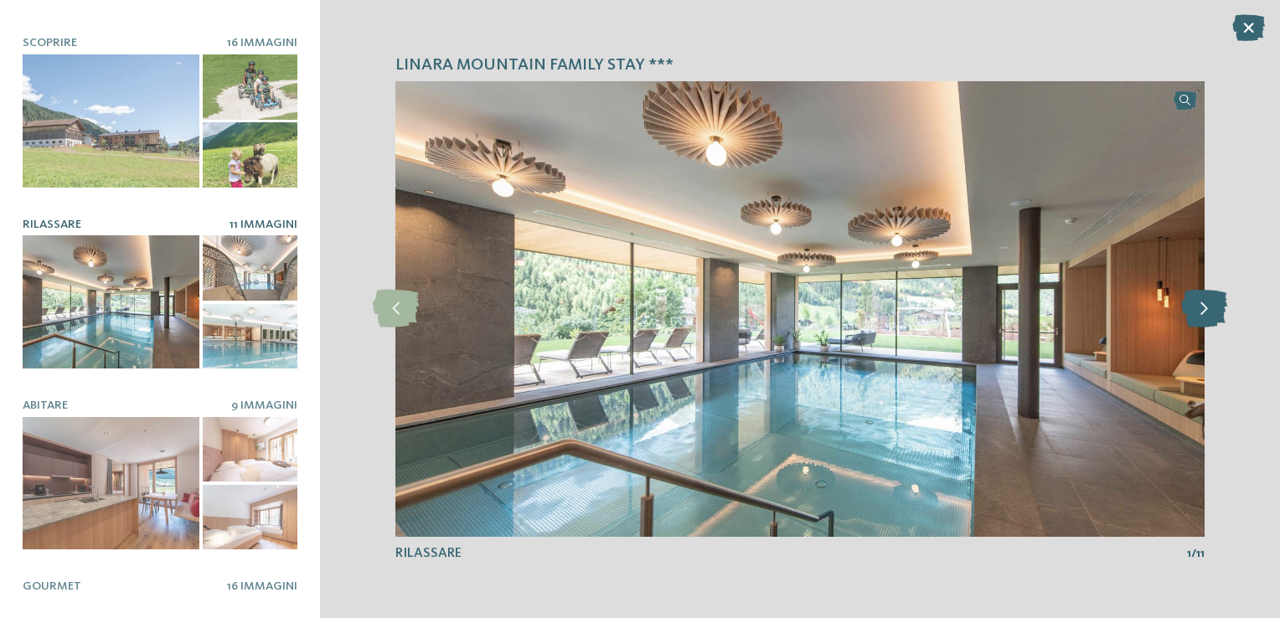
click at [1211, 316] on icon at bounding box center [1204, 309] width 46 height 38
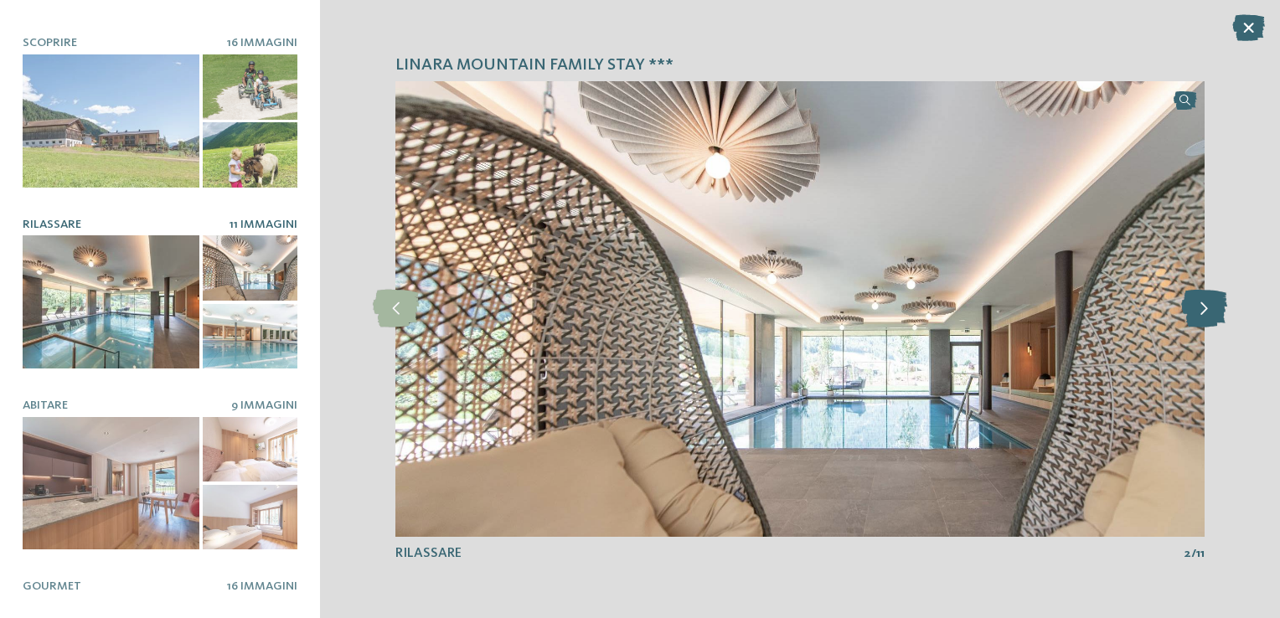
click at [1211, 316] on icon at bounding box center [1204, 309] width 46 height 38
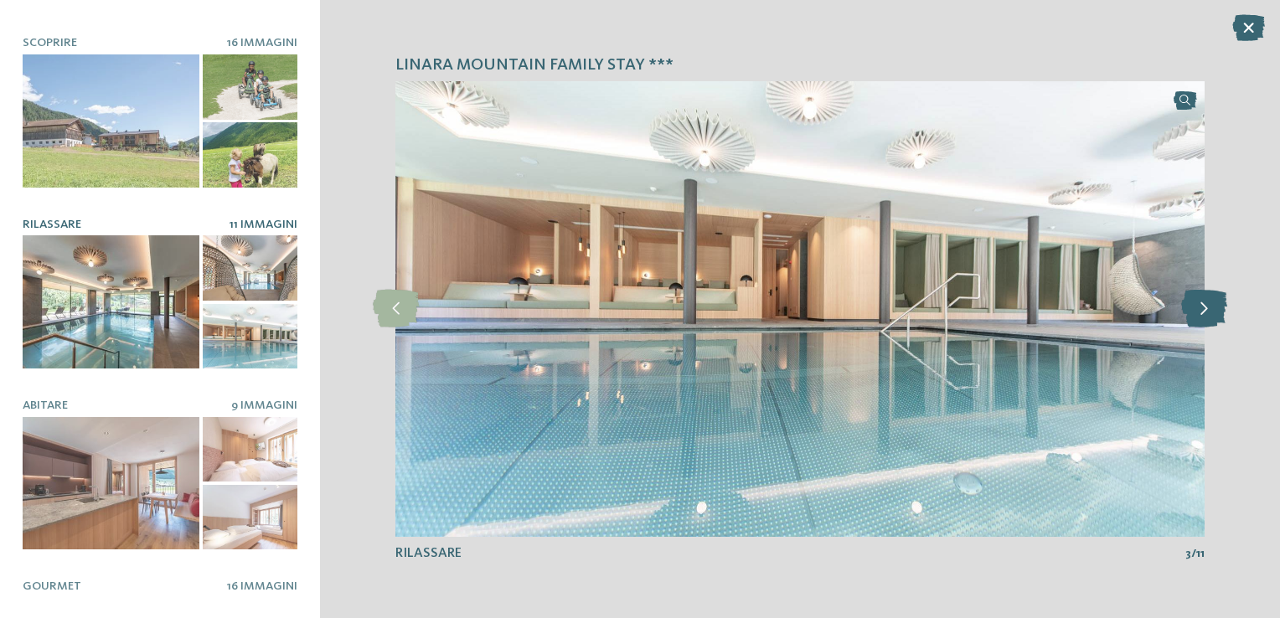
click at [1211, 316] on icon at bounding box center [1204, 309] width 46 height 38
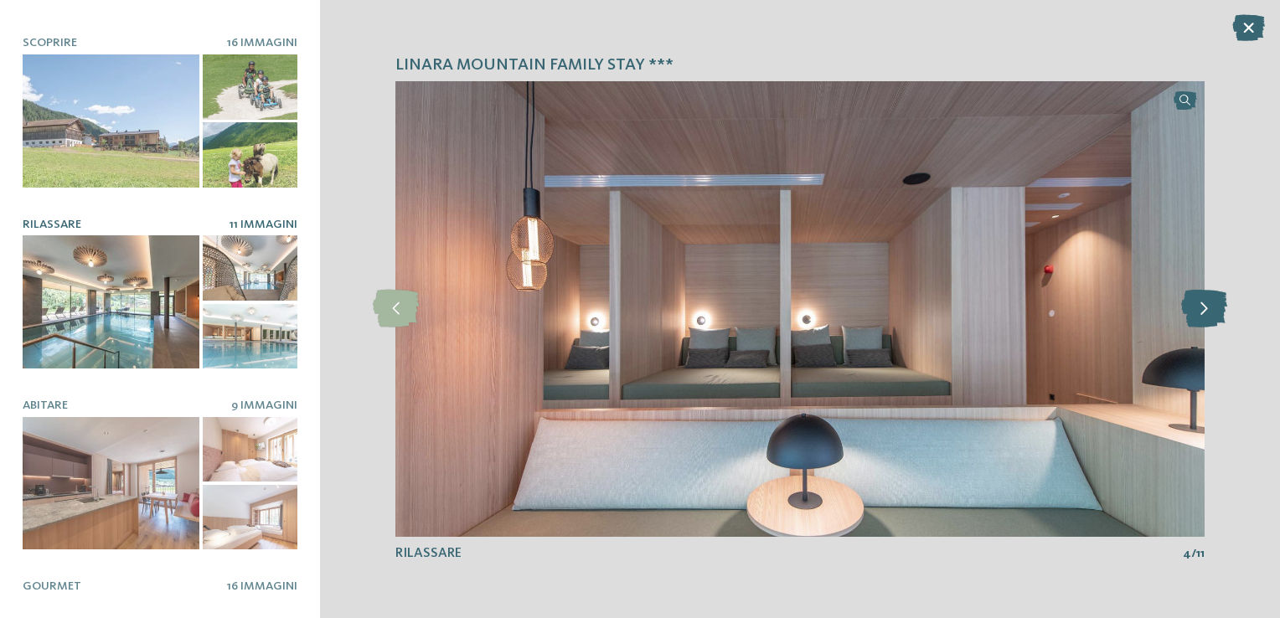
click at [1211, 316] on icon at bounding box center [1204, 309] width 46 height 38
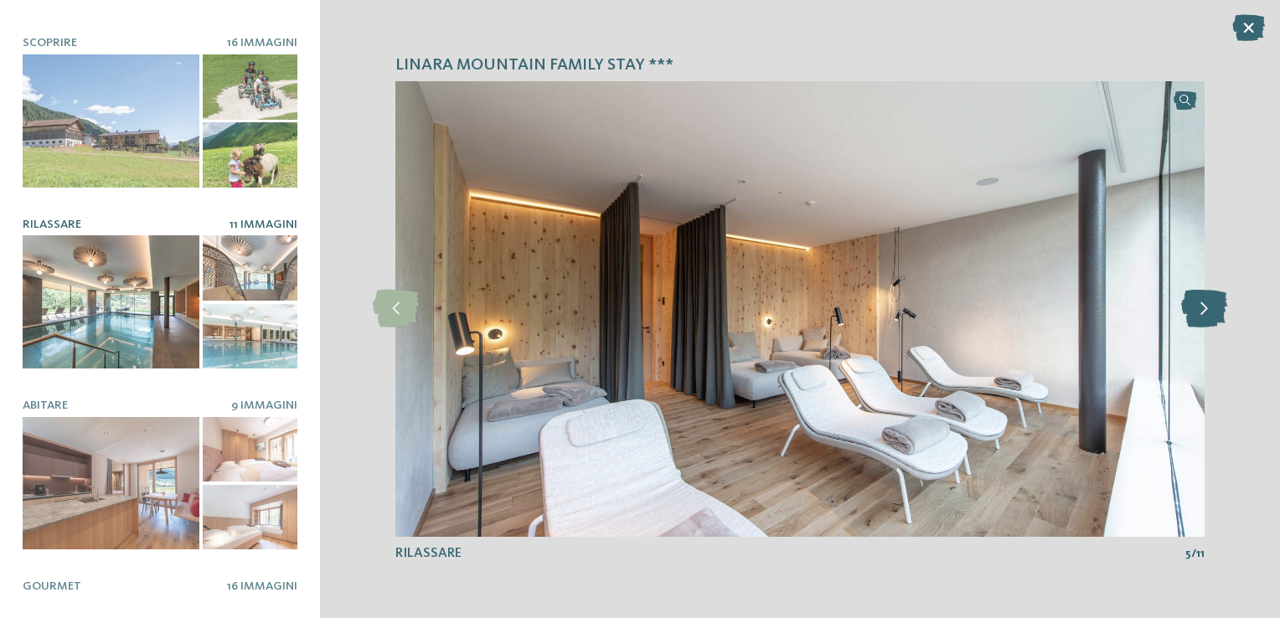
click at [1211, 316] on icon at bounding box center [1204, 309] width 46 height 38
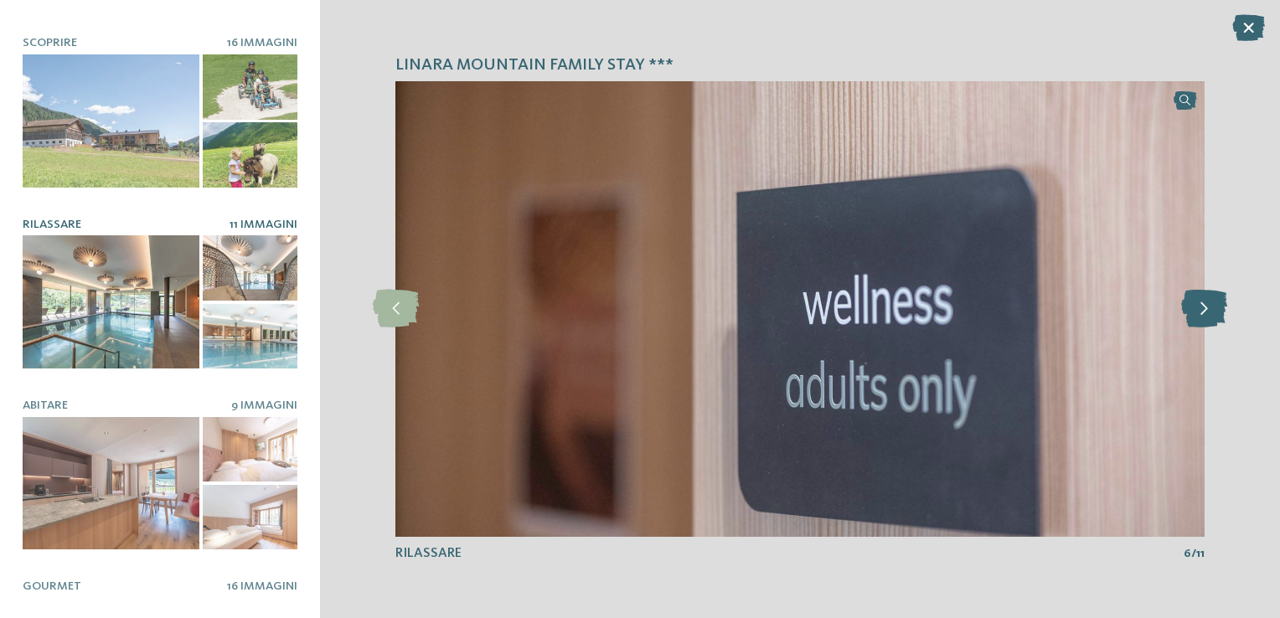
click at [1211, 316] on icon at bounding box center [1204, 309] width 46 height 38
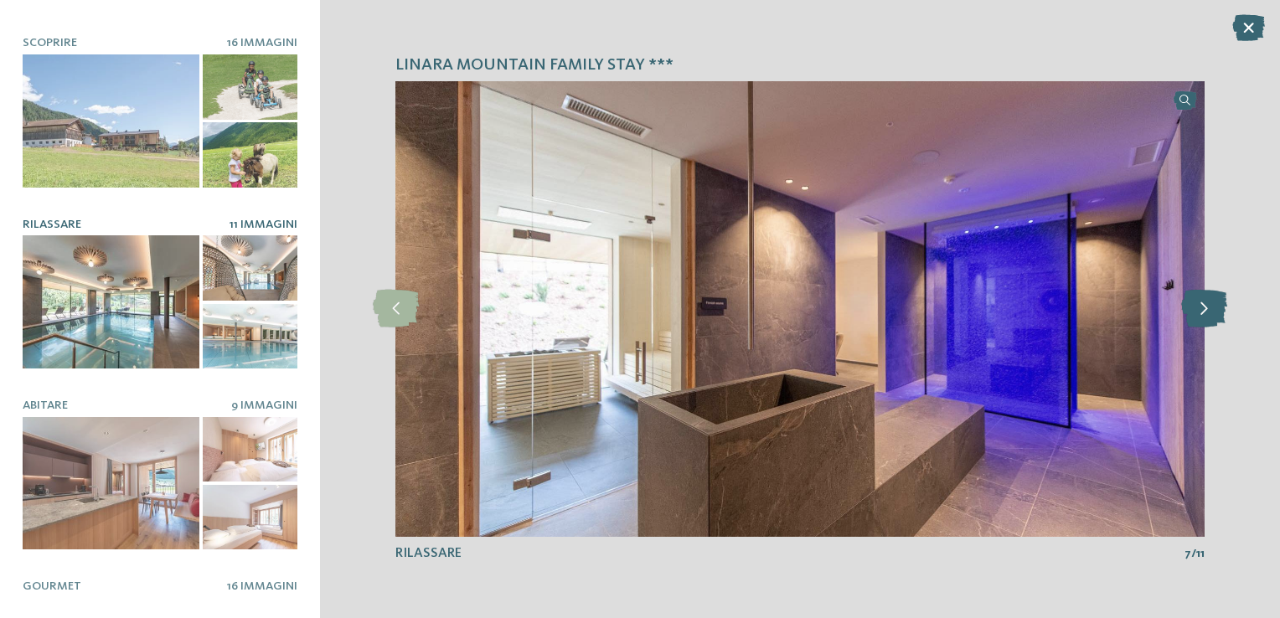
click at [1211, 316] on icon at bounding box center [1204, 309] width 46 height 38
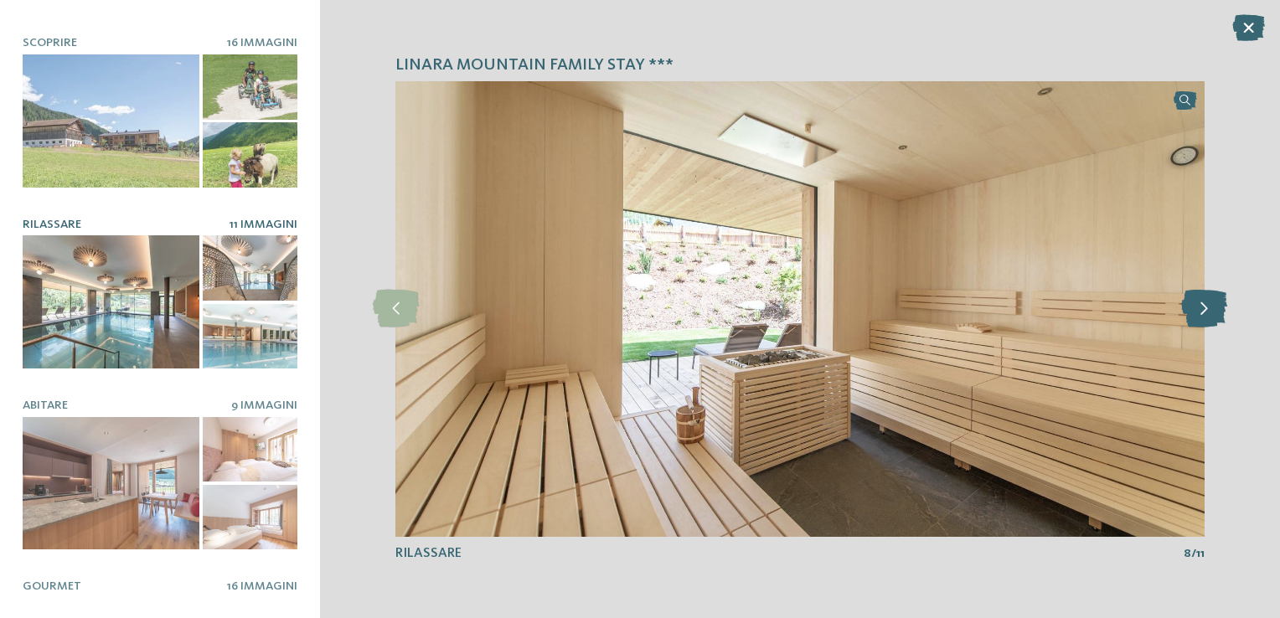
click at [1211, 316] on icon at bounding box center [1204, 309] width 46 height 38
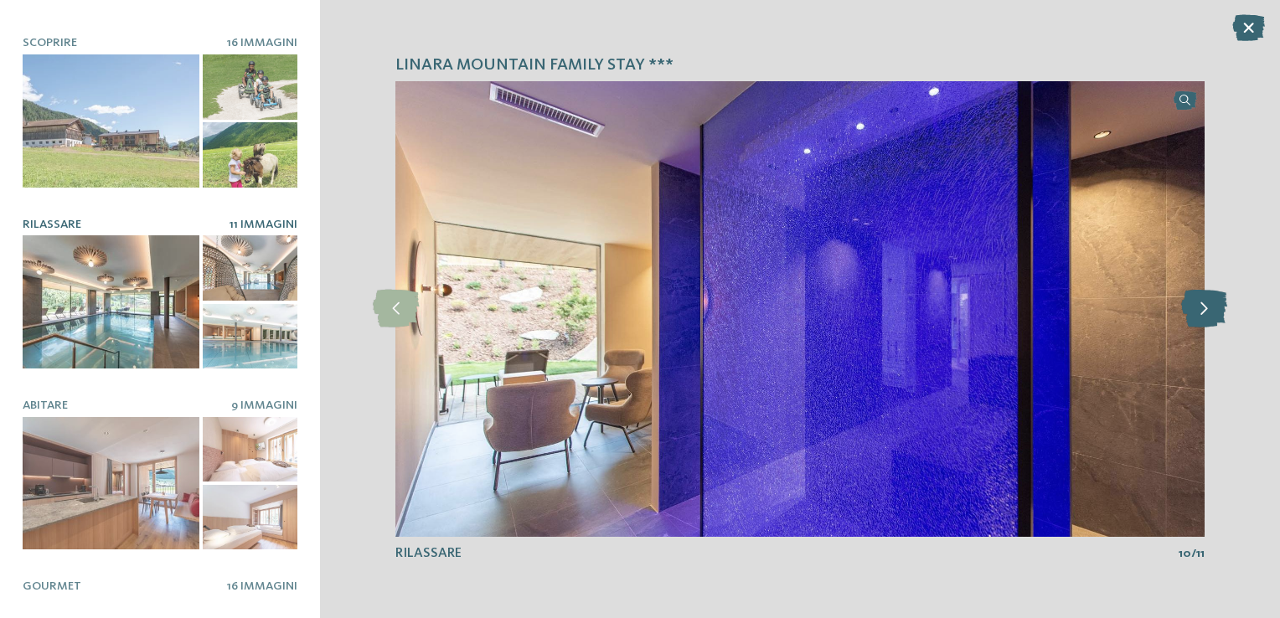
click at [1211, 316] on icon at bounding box center [1204, 309] width 46 height 38
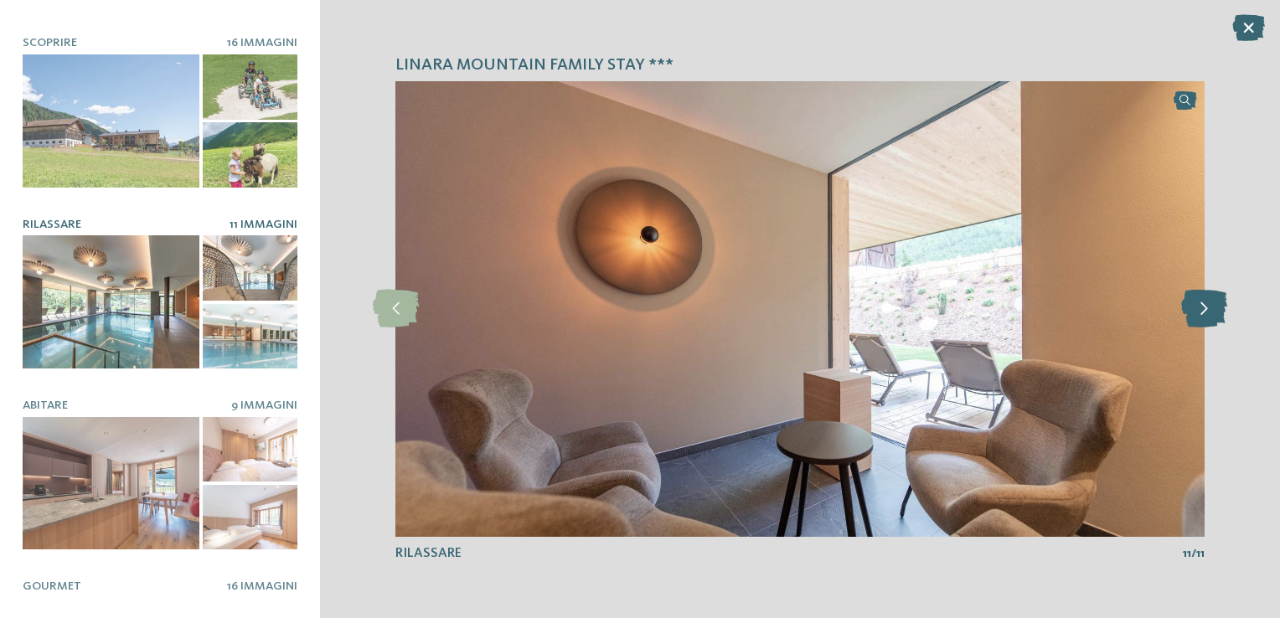
click at [1211, 316] on icon at bounding box center [1204, 309] width 46 height 38
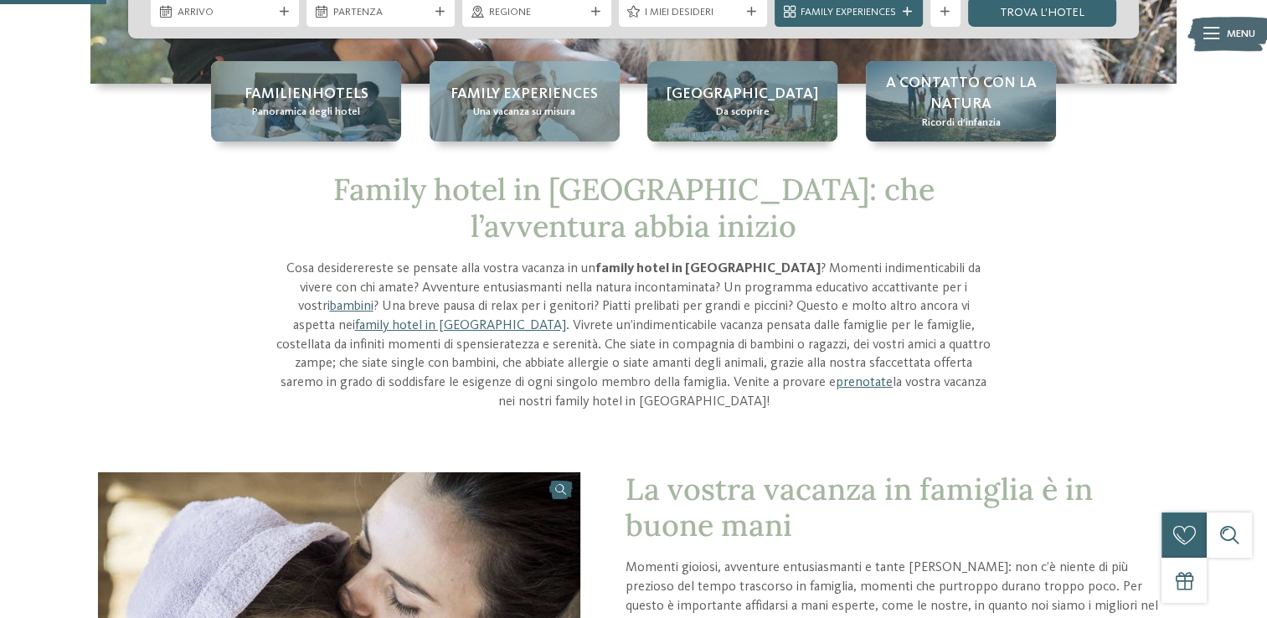
scroll to position [251, 0]
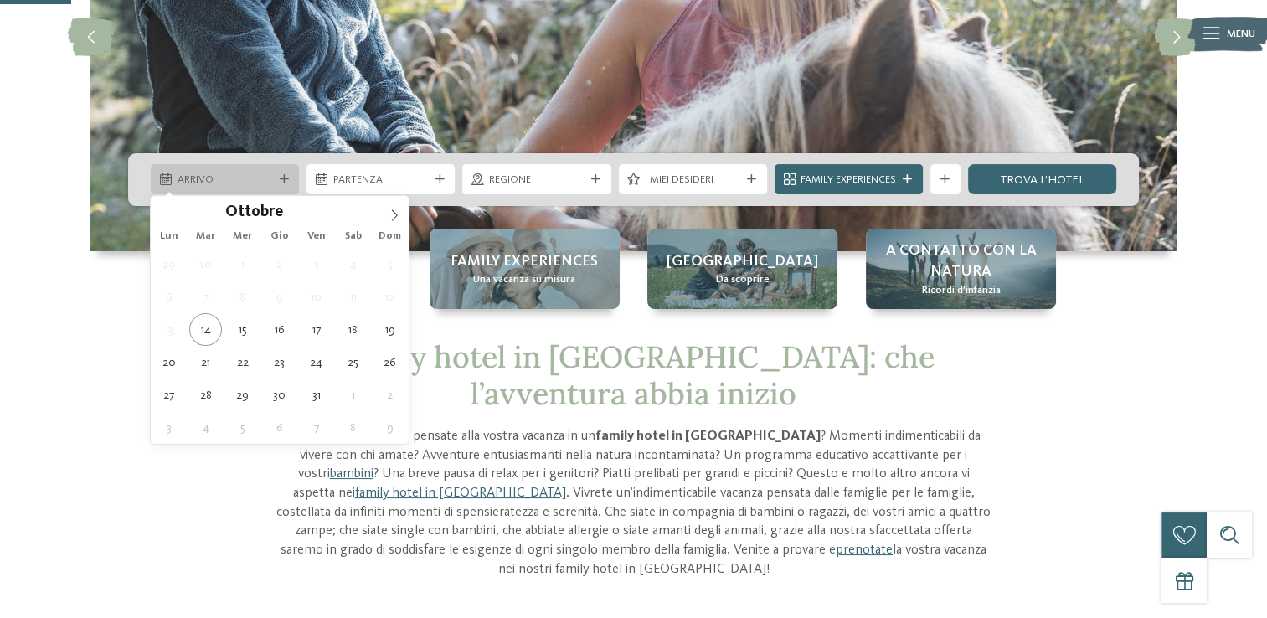
click at [214, 169] on div "Arrivo" at bounding box center [225, 179] width 148 height 30
click at [389, 219] on icon at bounding box center [395, 215] width 12 height 12
type input "****"
click at [389, 219] on icon at bounding box center [395, 215] width 12 height 12
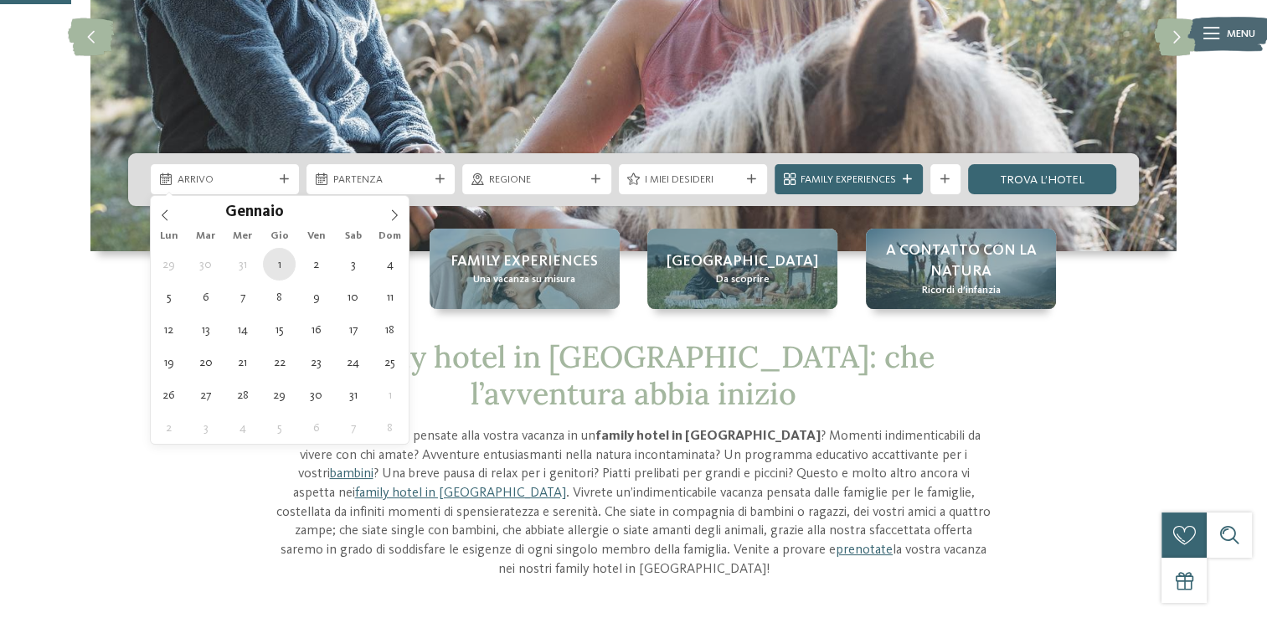
type div "01.01.2026"
type input "****"
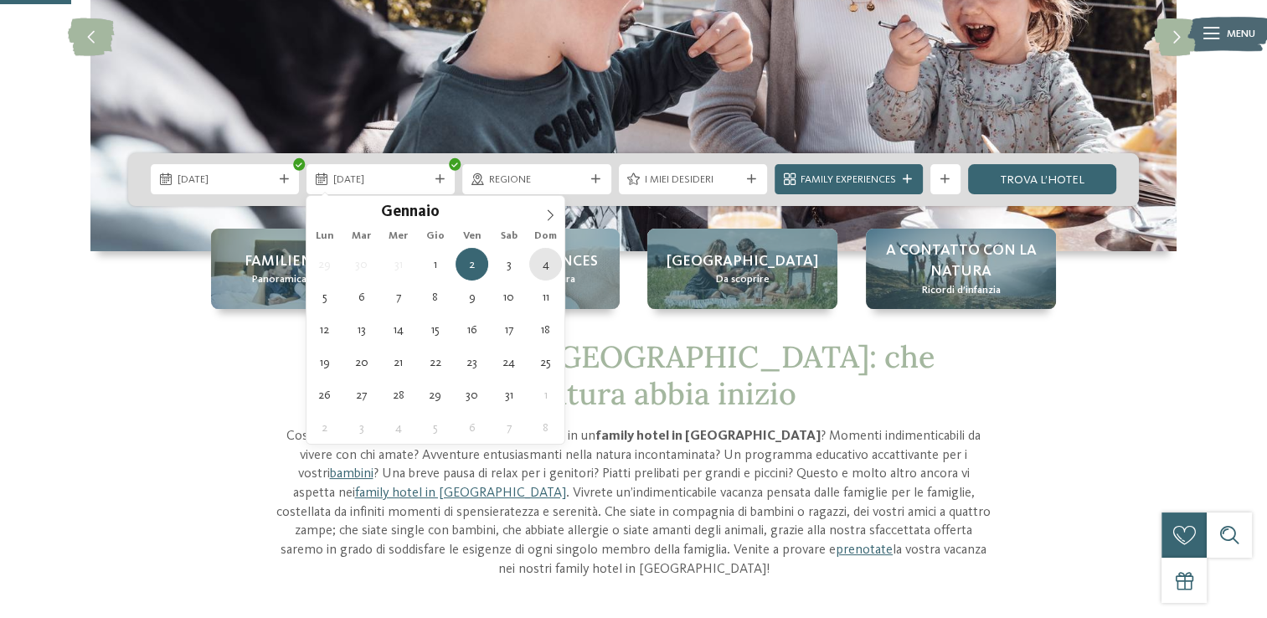
type div "04.01.2026"
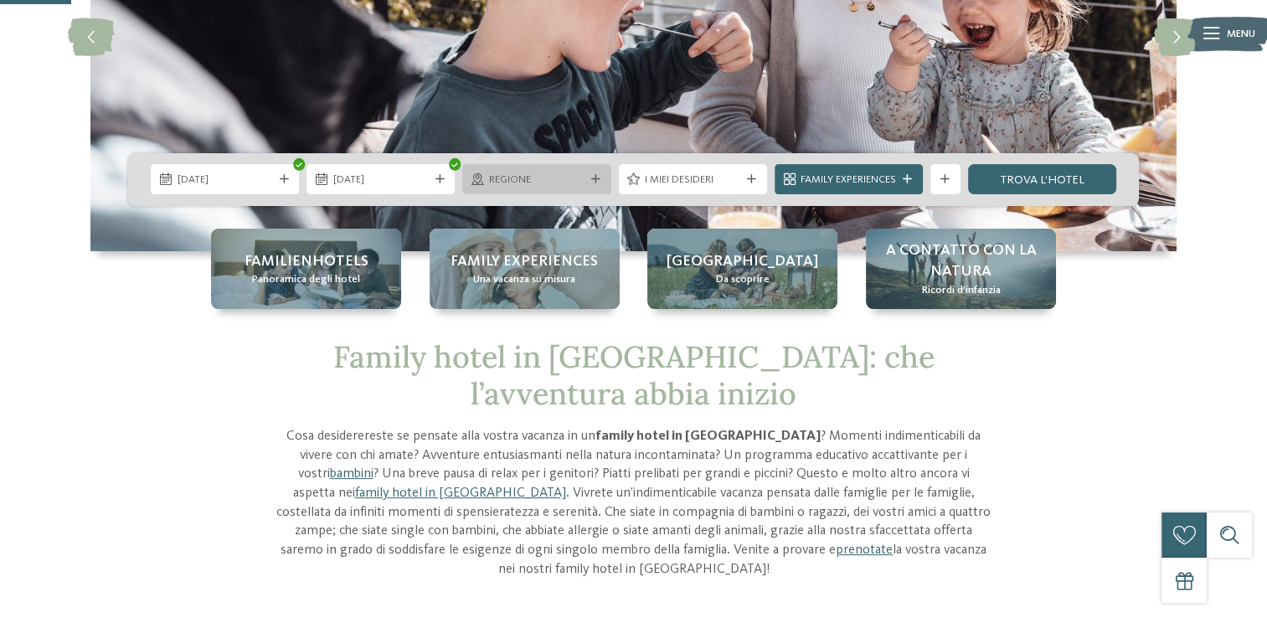
click at [518, 193] on div "Regione" at bounding box center [536, 179] width 148 height 30
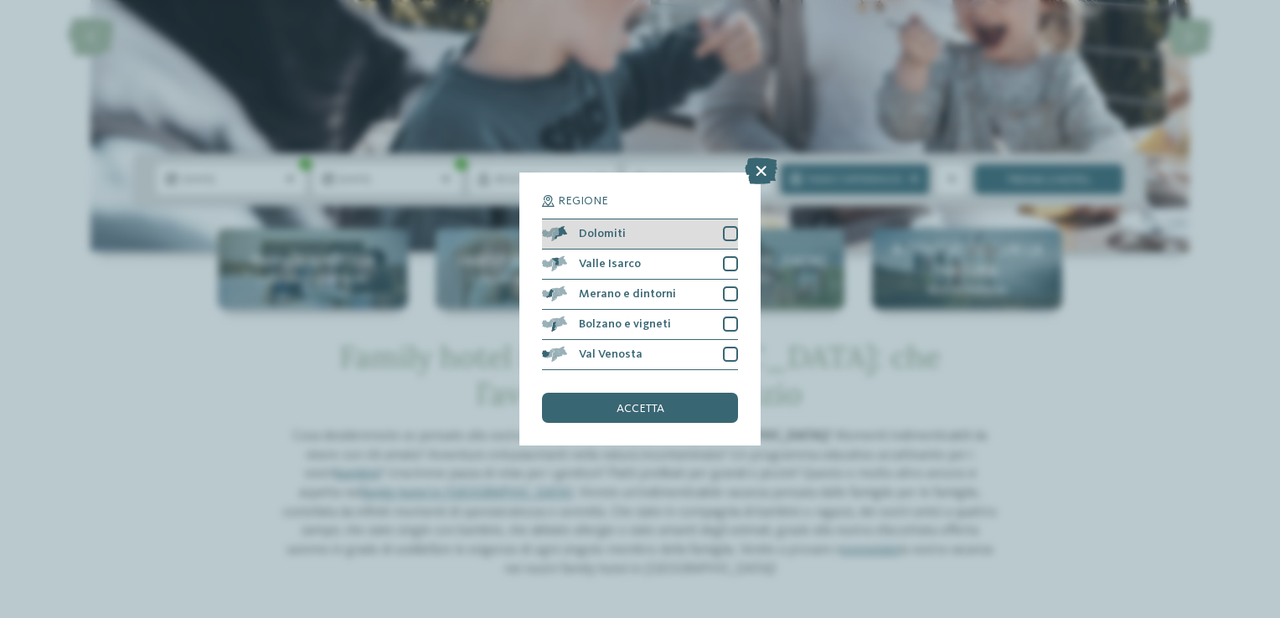
click at [733, 234] on div at bounding box center [730, 233] width 15 height 15
drag, startPoint x: 735, startPoint y: 265, endPoint x: 741, endPoint y: 282, distance: 18.5
click at [734, 266] on div at bounding box center [730, 263] width 15 height 15
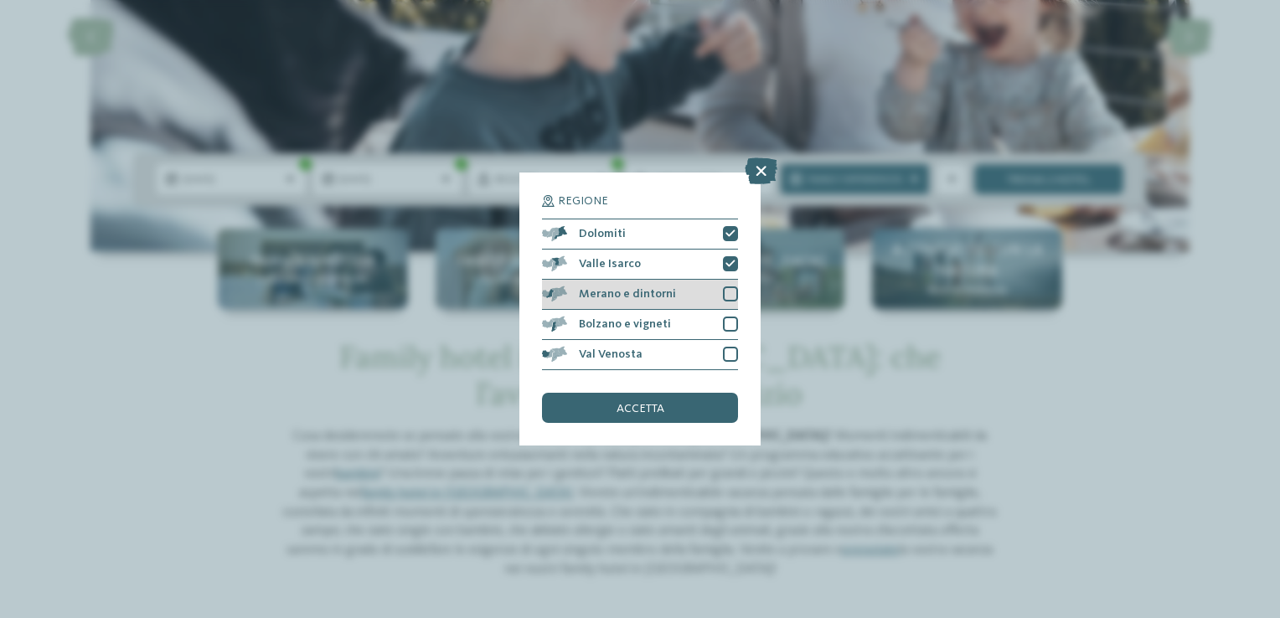
click at [730, 300] on div at bounding box center [730, 293] width 15 height 15
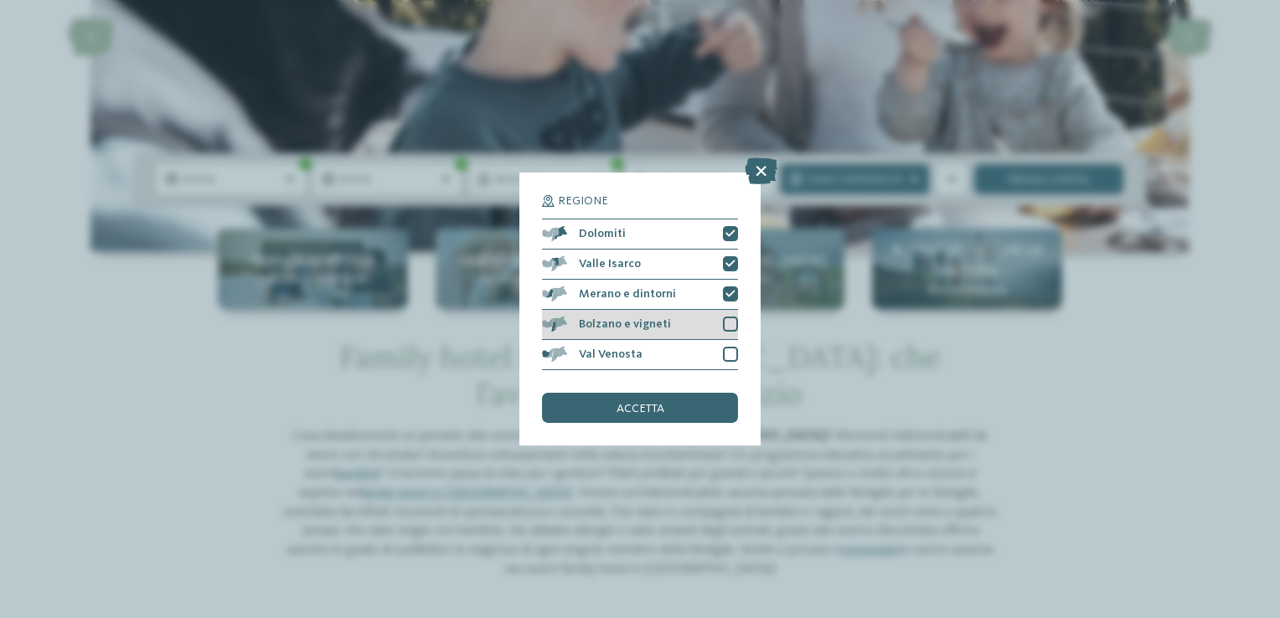
drag, startPoint x: 730, startPoint y: 322, endPoint x: 728, endPoint y: 333, distance: 11.2
click at [729, 322] on div at bounding box center [730, 324] width 15 height 15
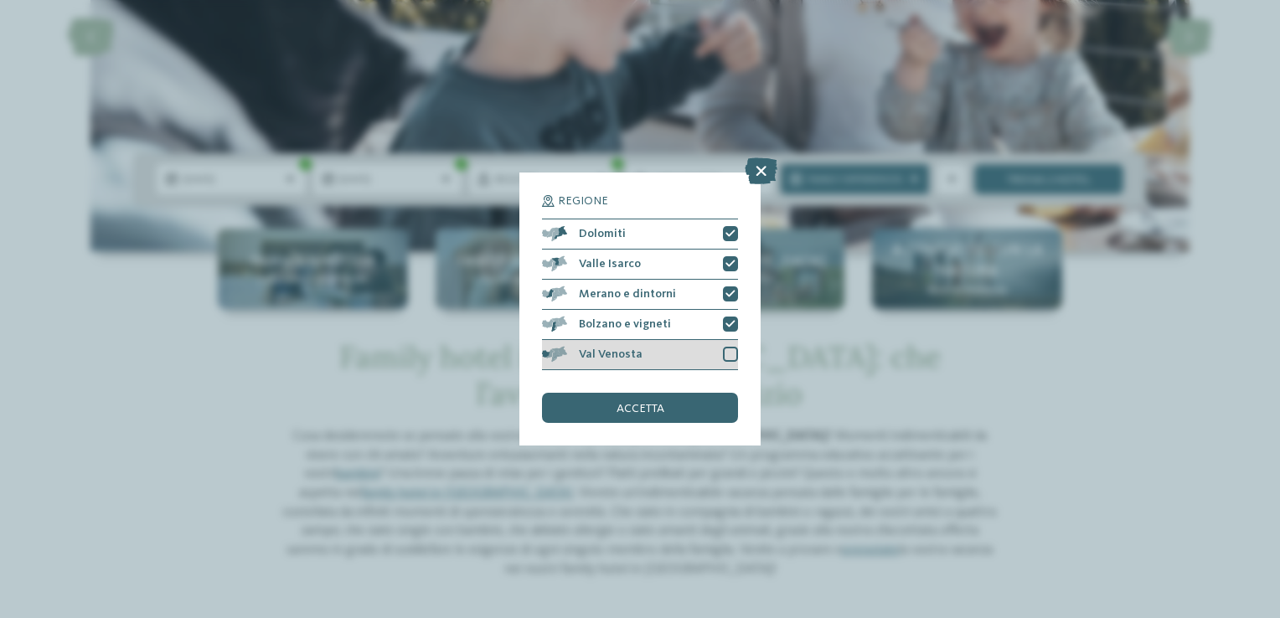
click at [726, 357] on div at bounding box center [730, 354] width 15 height 15
click at [668, 413] on div "accetta" at bounding box center [640, 408] width 196 height 30
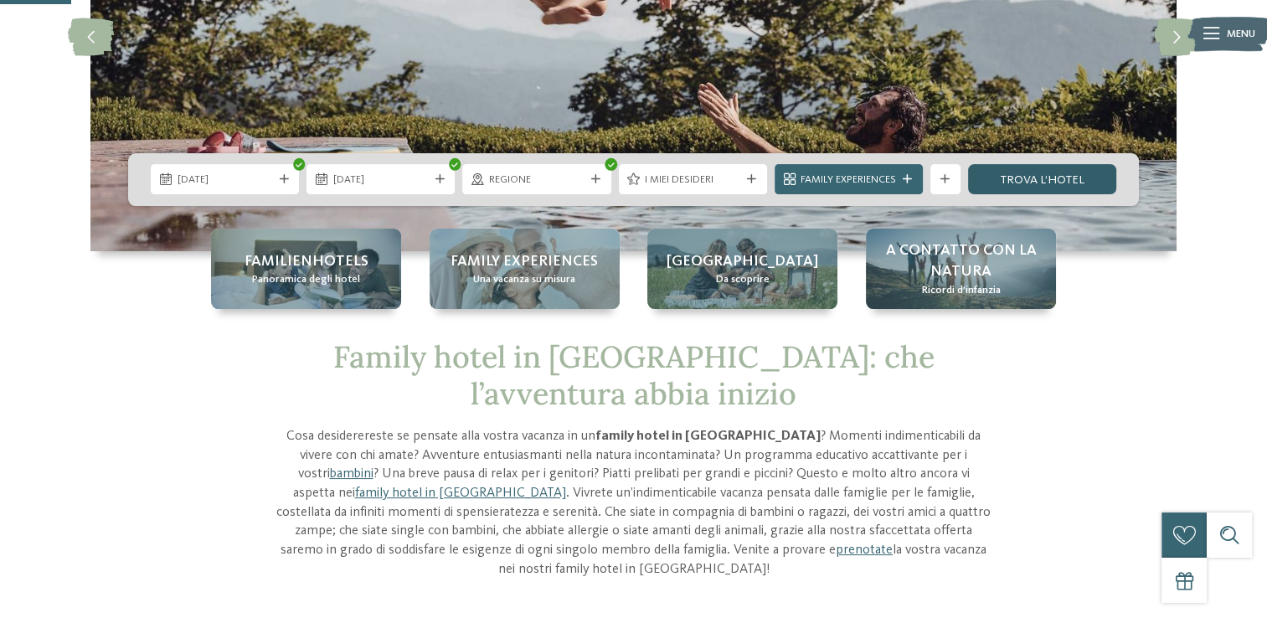
click at [1002, 184] on link "trova l’hotel" at bounding box center [1042, 179] width 148 height 30
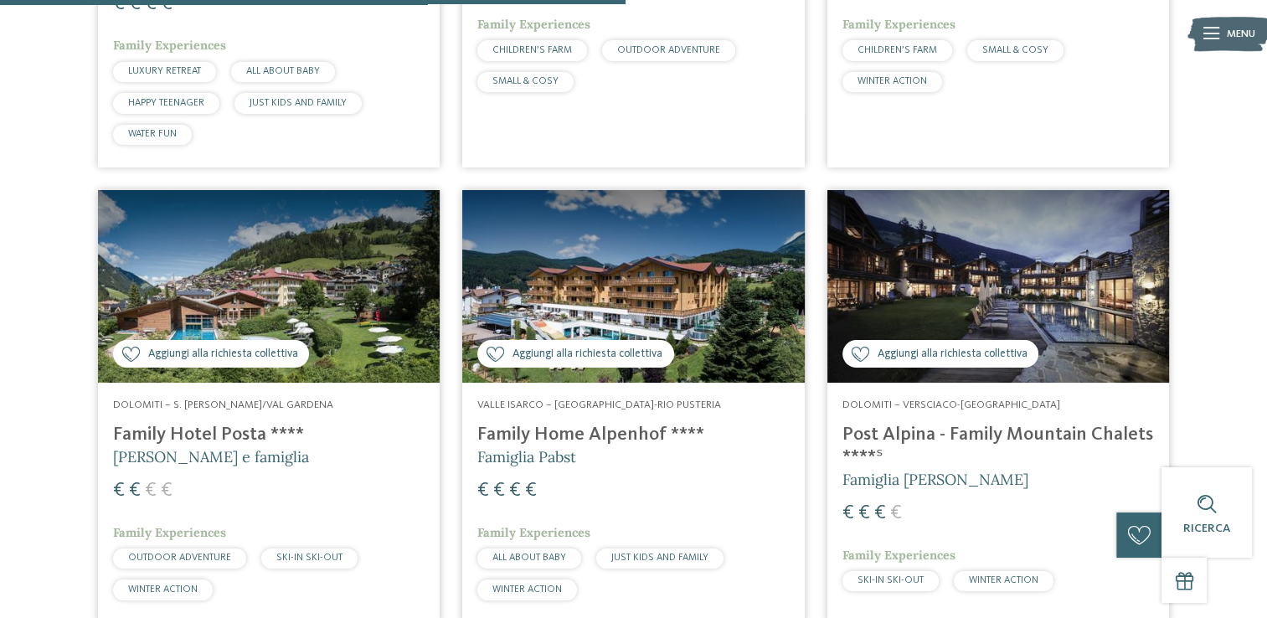
scroll to position [1963, 0]
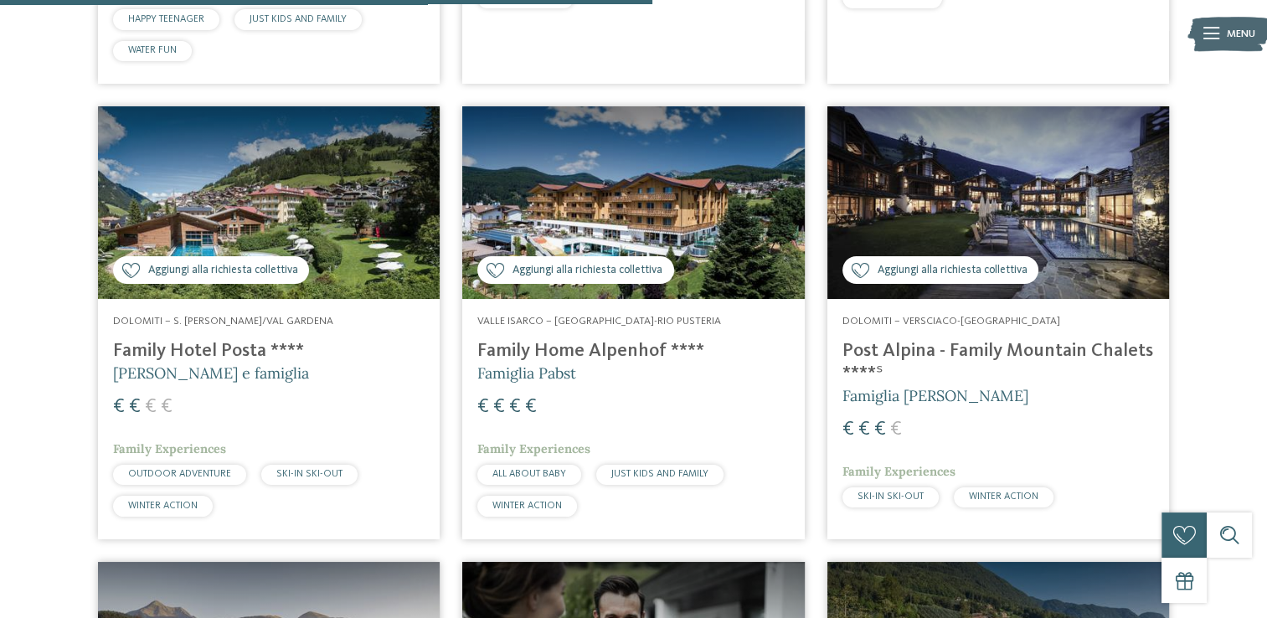
click at [619, 188] on img at bounding box center [633, 202] width 342 height 193
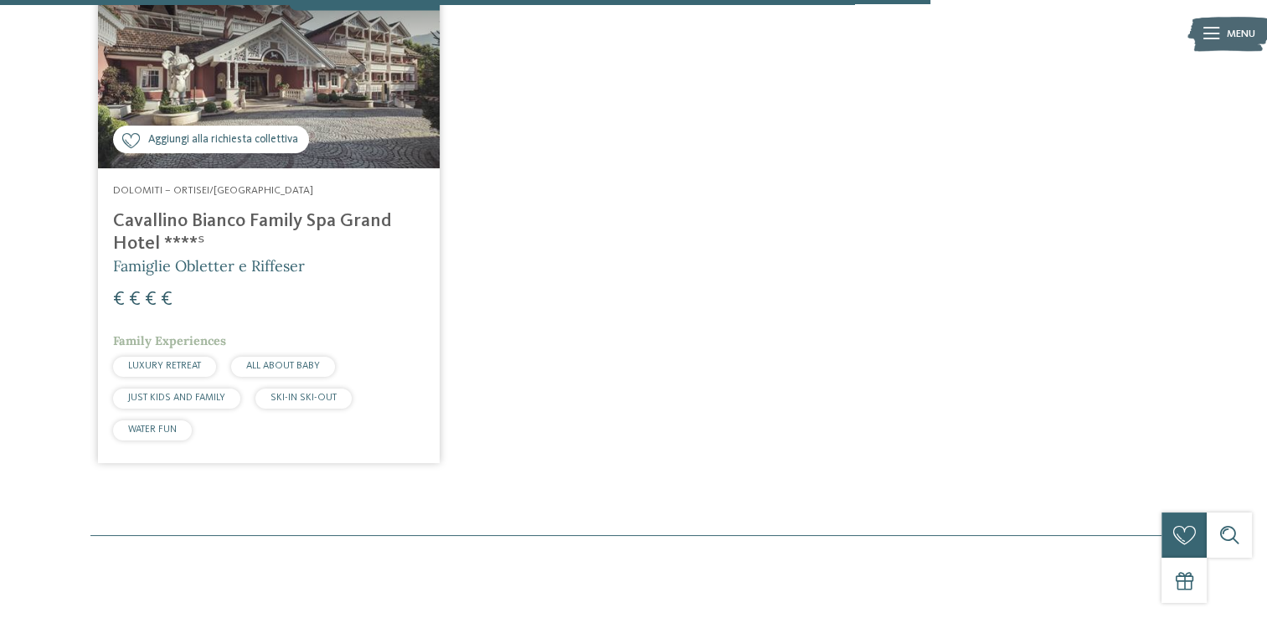
scroll to position [3052, 0]
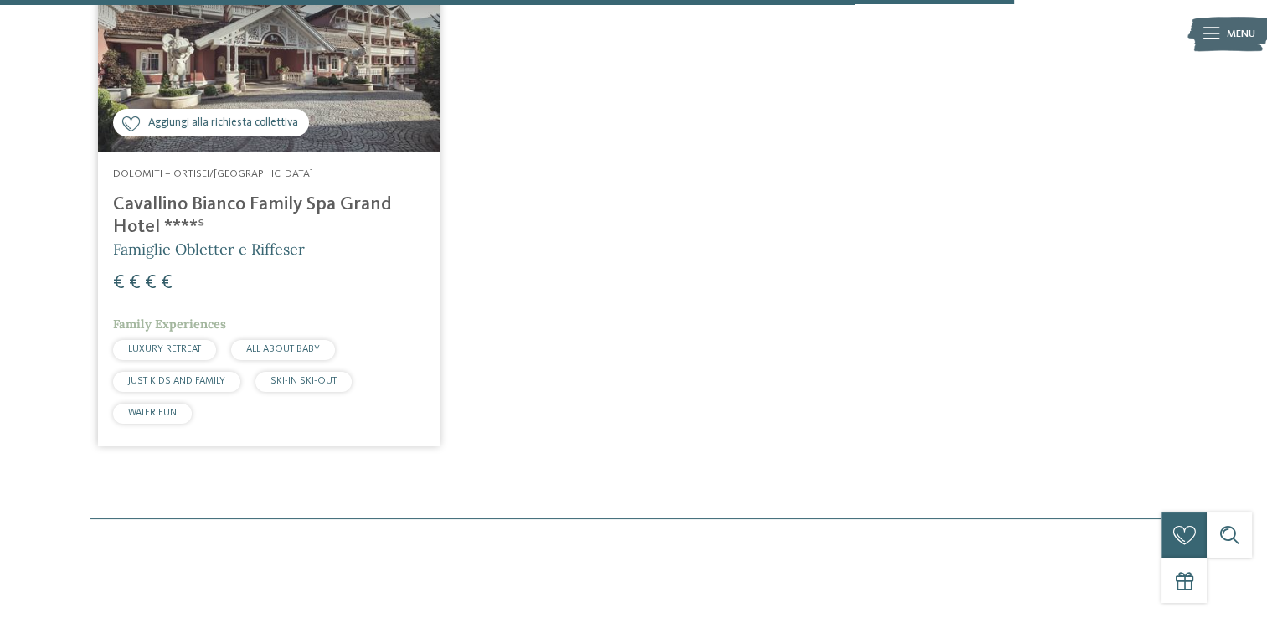
click at [223, 98] on img at bounding box center [269, 56] width 342 height 193
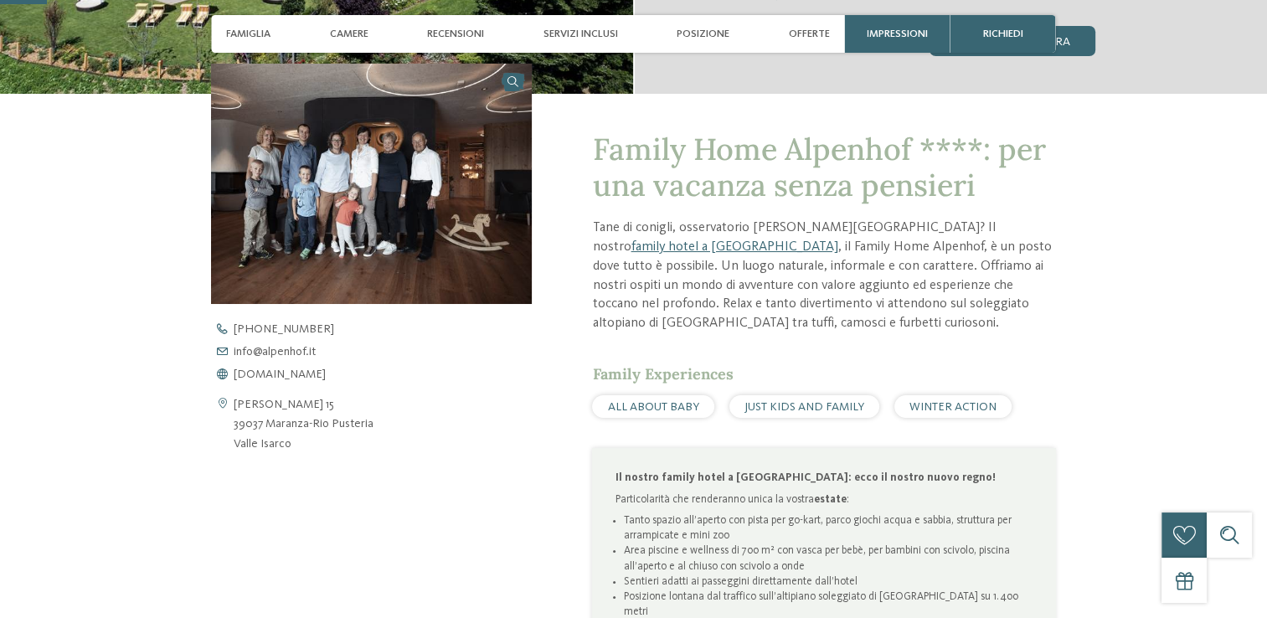
scroll to position [503, 0]
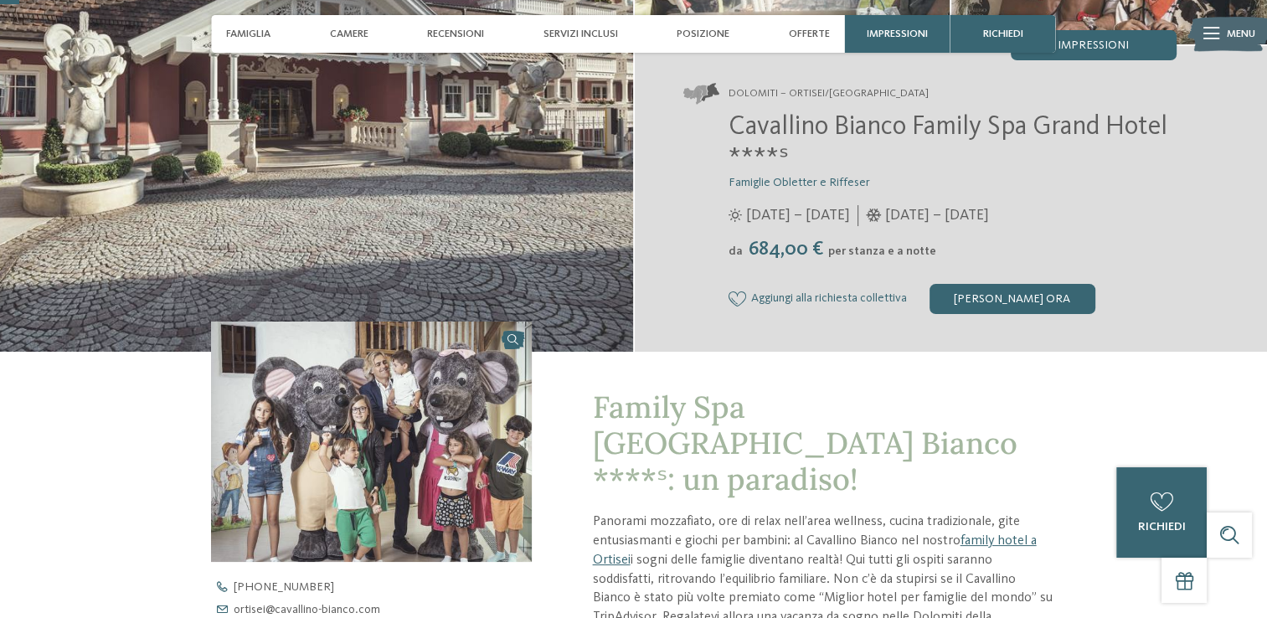
scroll to position [84, 0]
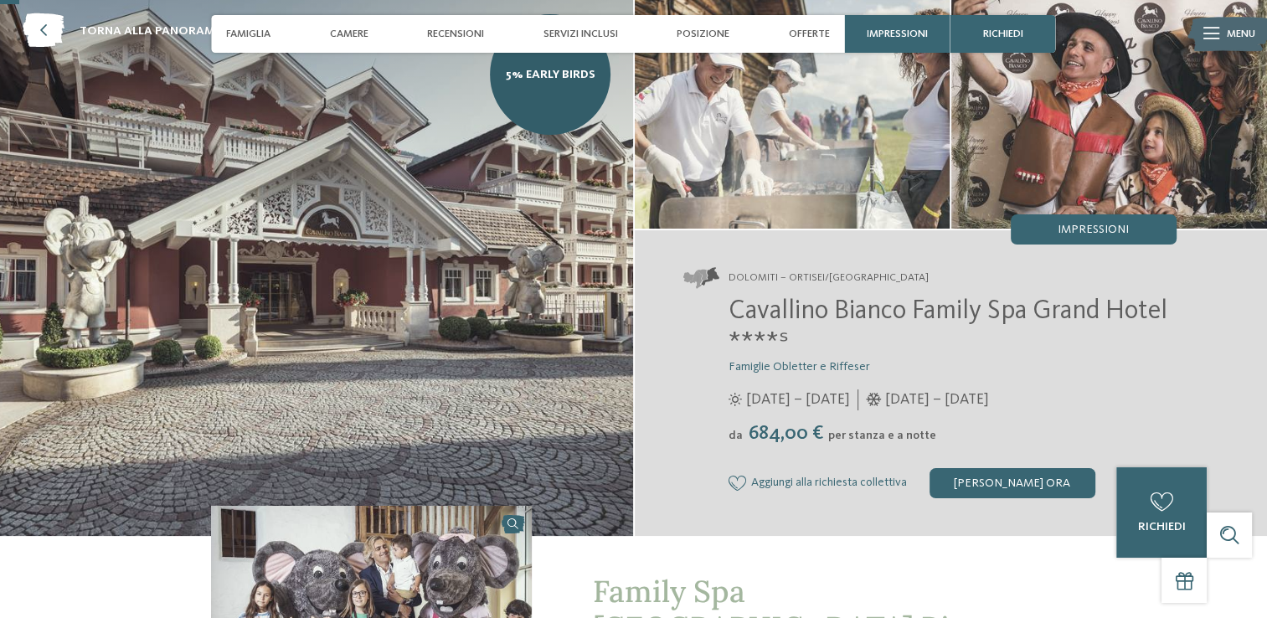
click at [328, 200] on img at bounding box center [316, 264] width 633 height 544
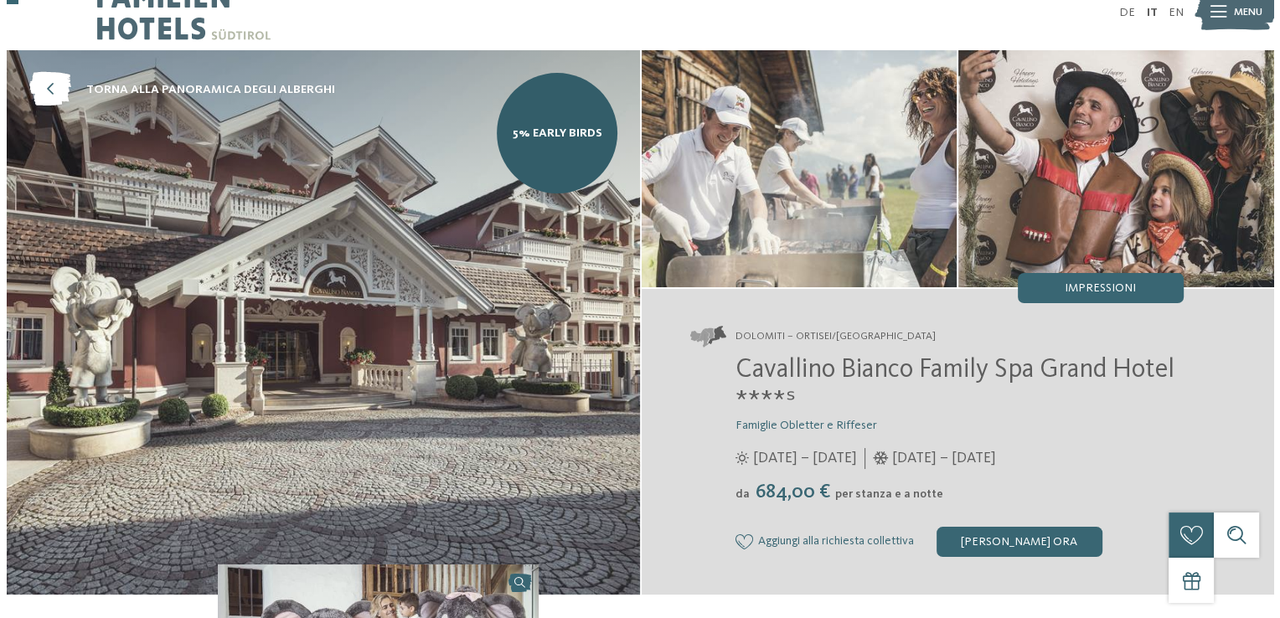
scroll to position [0, 0]
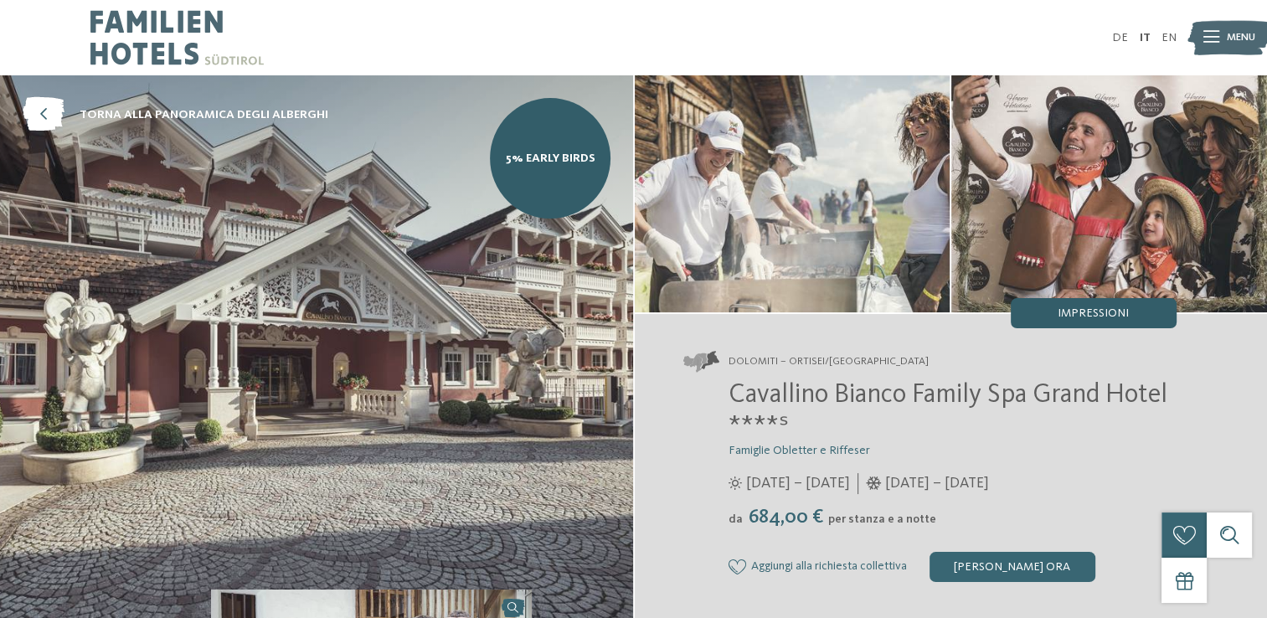
click at [1096, 315] on span "Impressioni" at bounding box center [1093, 313] width 71 height 12
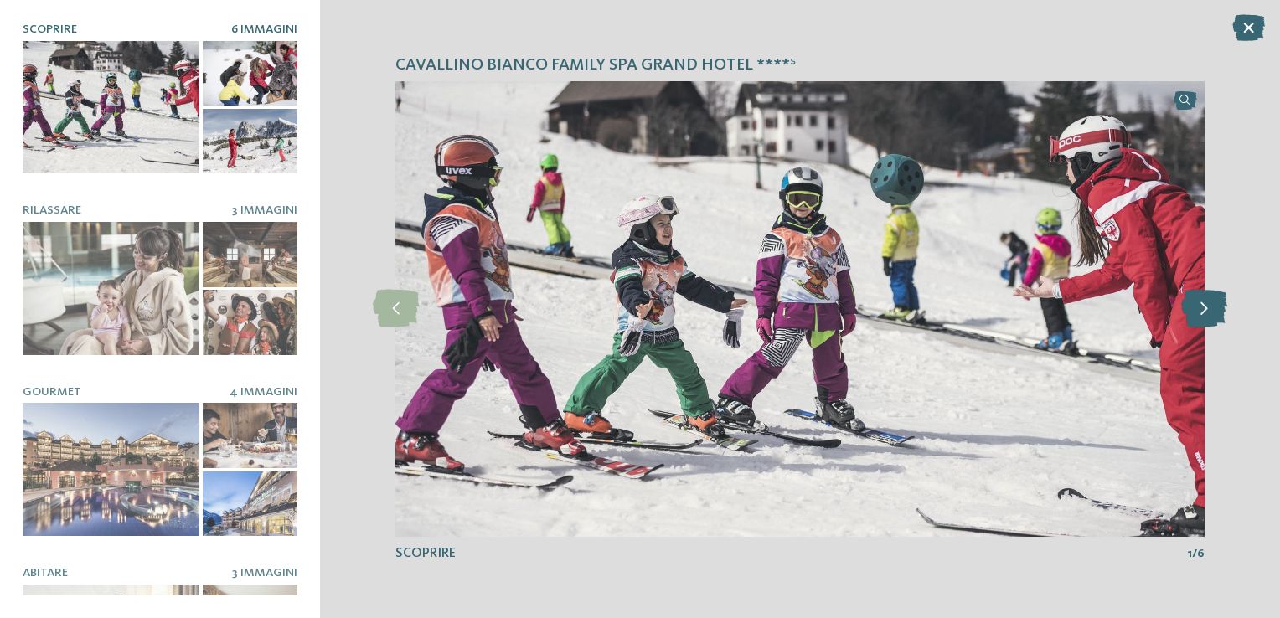
click at [1210, 310] on icon at bounding box center [1204, 309] width 46 height 38
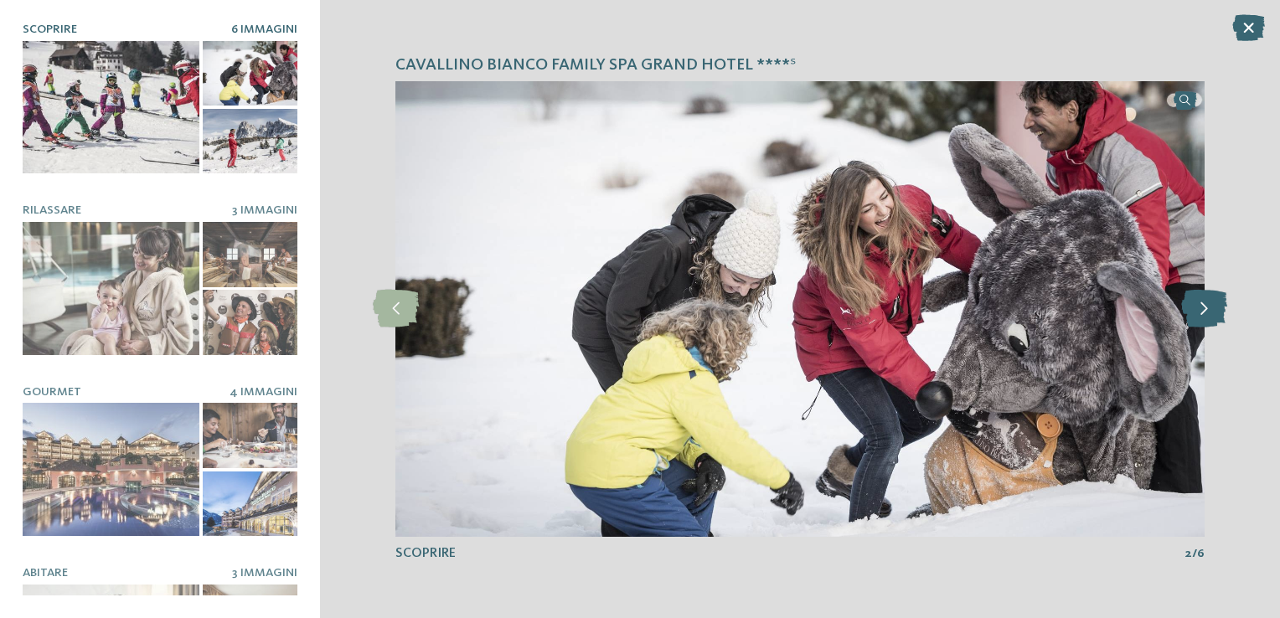
click at [1210, 310] on icon at bounding box center [1204, 309] width 46 height 38
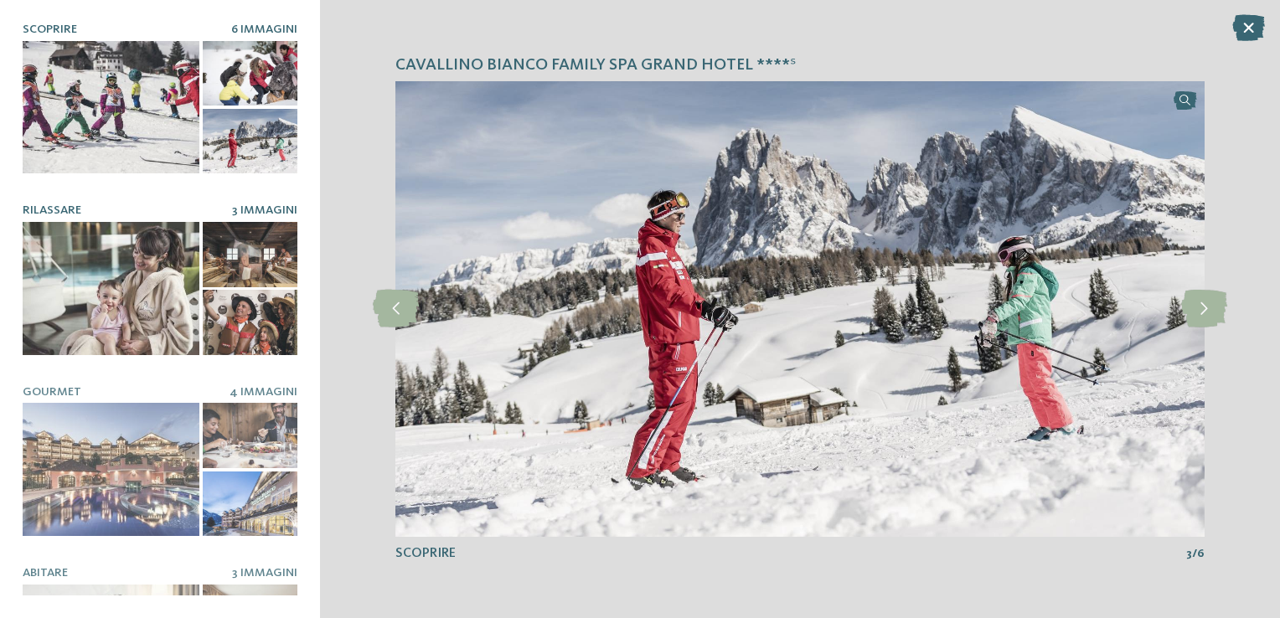
click at [101, 273] on div at bounding box center [111, 288] width 177 height 133
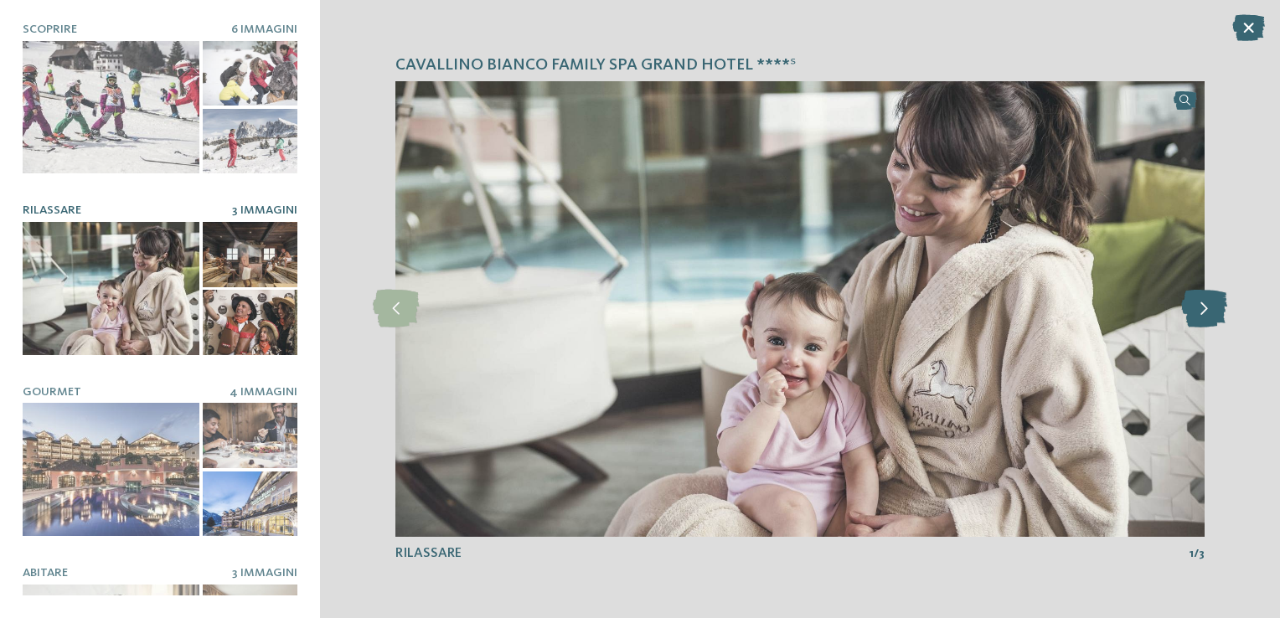
click at [1210, 313] on icon at bounding box center [1204, 309] width 46 height 38
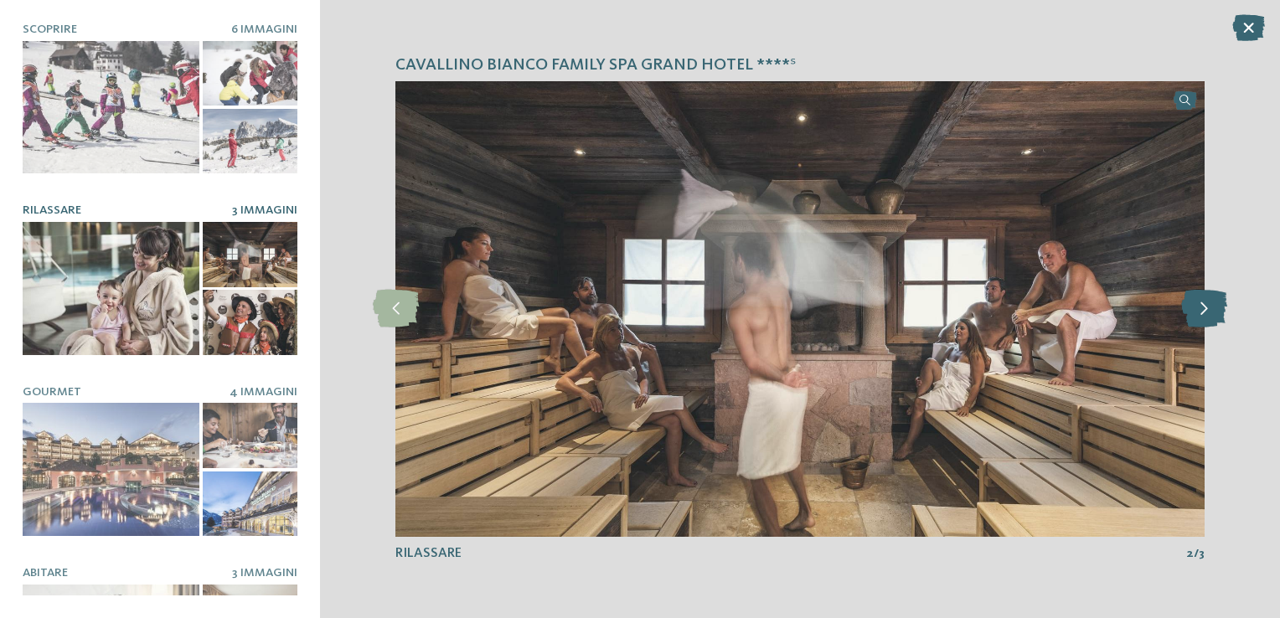
click at [1210, 313] on icon at bounding box center [1204, 309] width 46 height 38
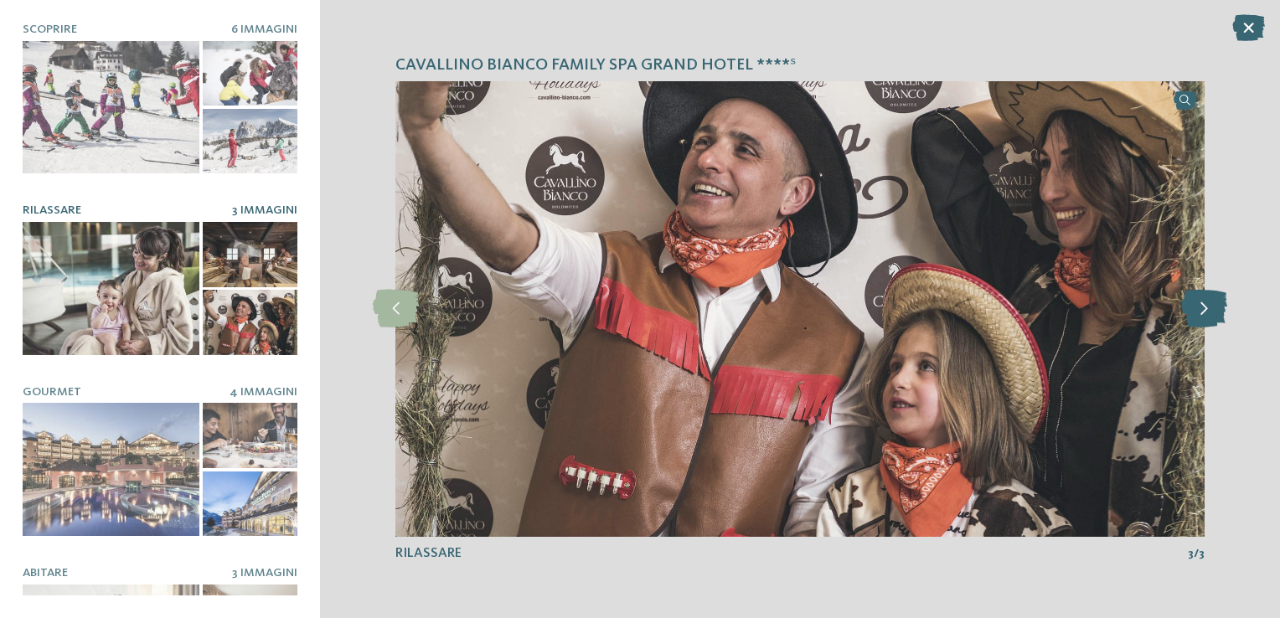
click at [1210, 313] on icon at bounding box center [1204, 309] width 46 height 38
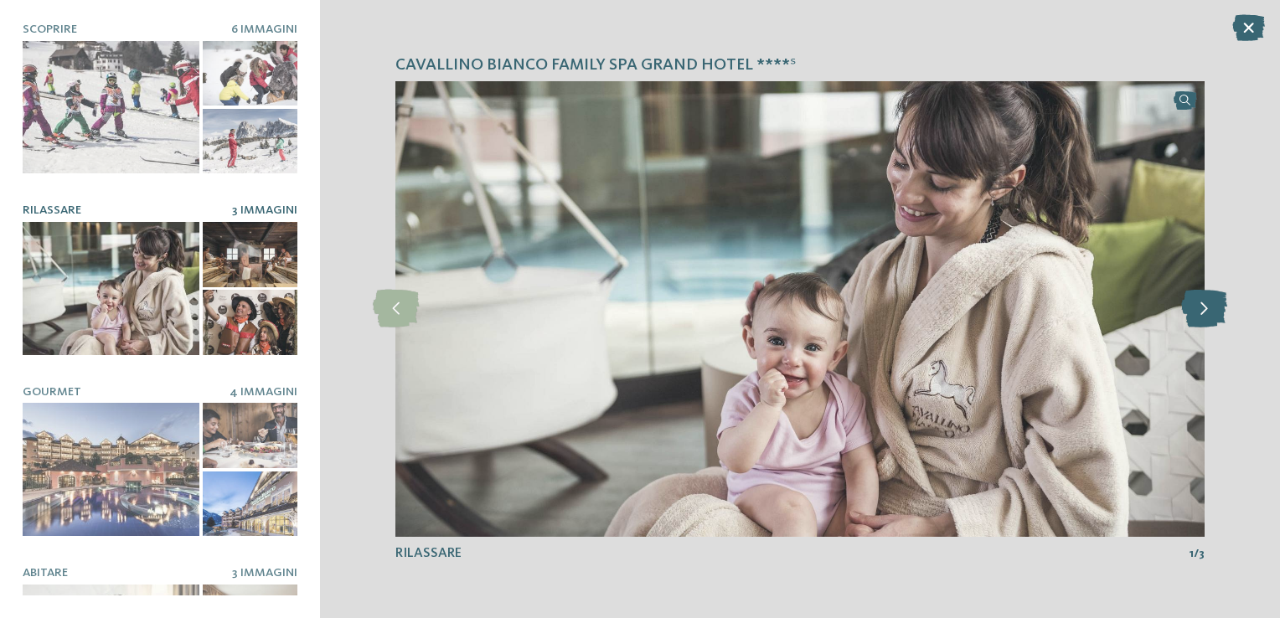
click at [1210, 313] on icon at bounding box center [1204, 309] width 46 height 38
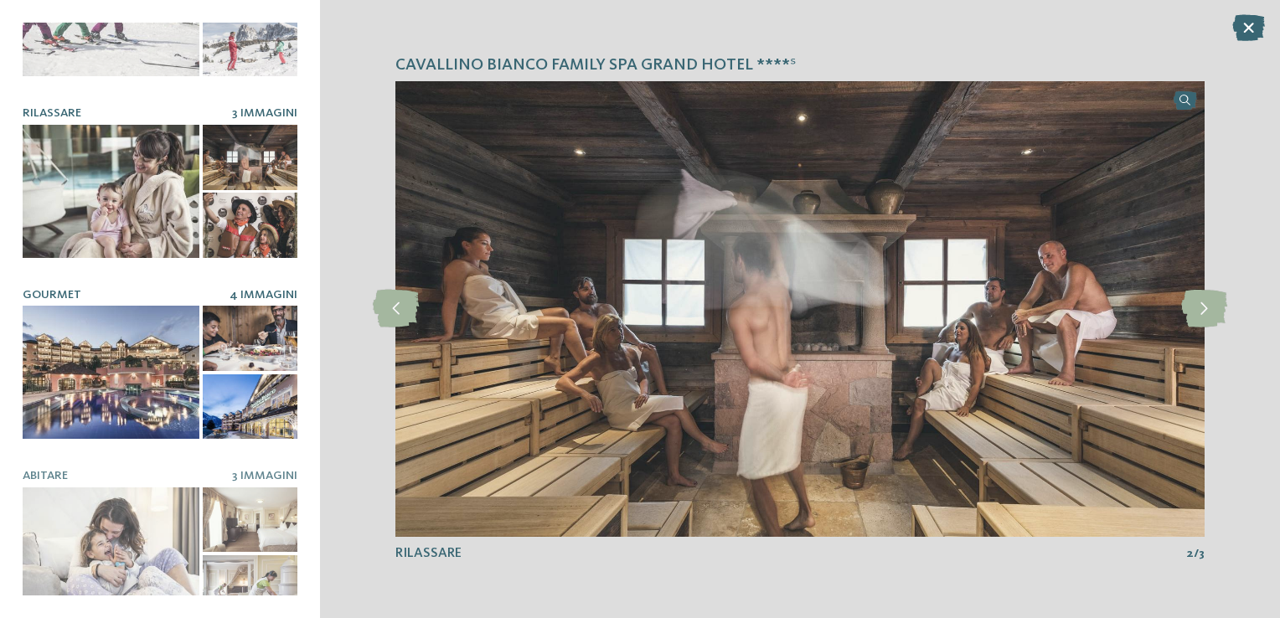
scroll to position [104, 0]
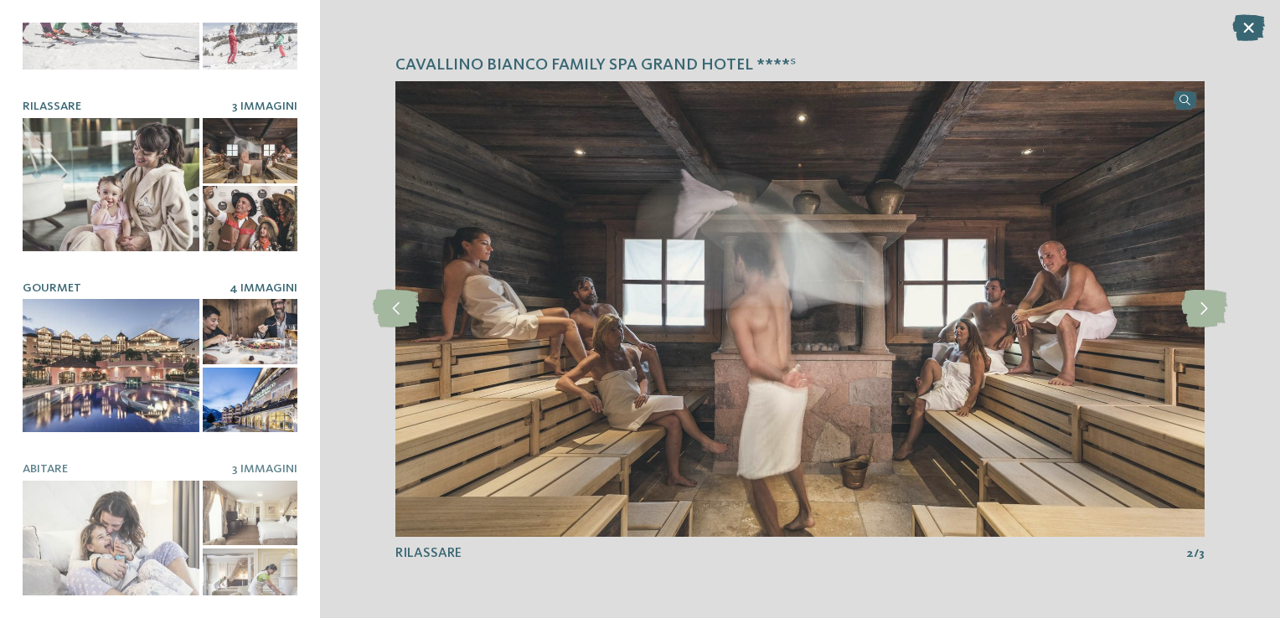
click at [64, 312] on div at bounding box center [111, 365] width 177 height 133
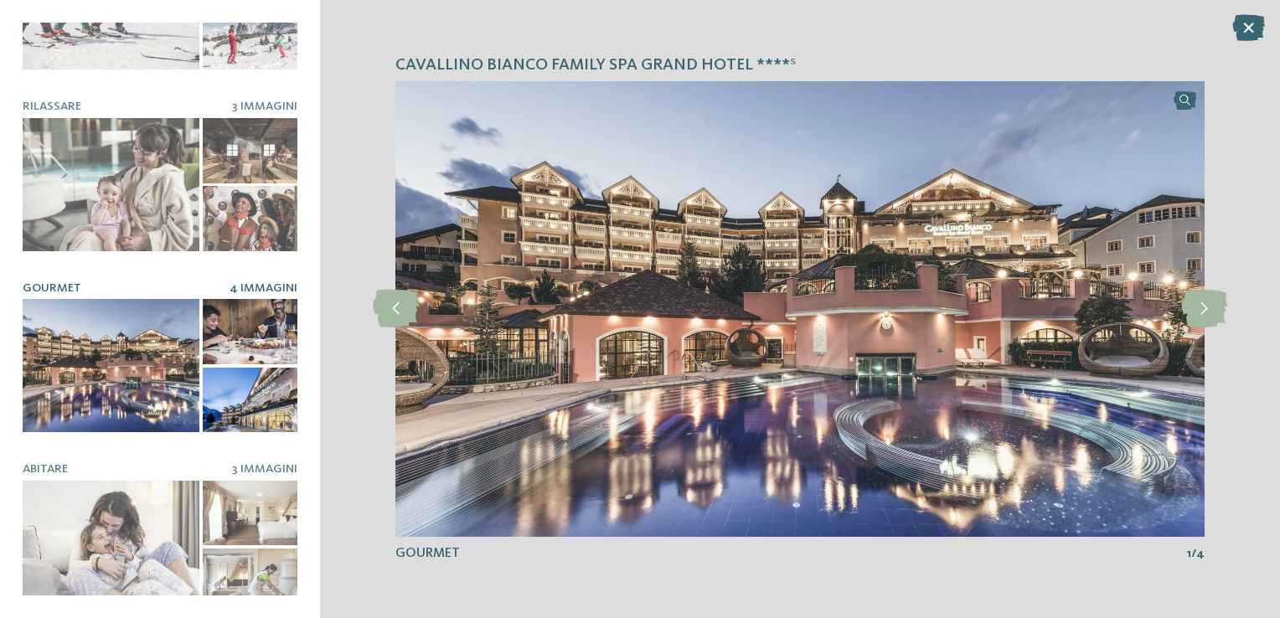
click at [1209, 286] on div "Cavallino Bianco Family Spa Grand Hotel ****ˢ slide 3 of 6" at bounding box center [800, 309] width 960 height 618
click at [1205, 294] on icon at bounding box center [1204, 309] width 46 height 38
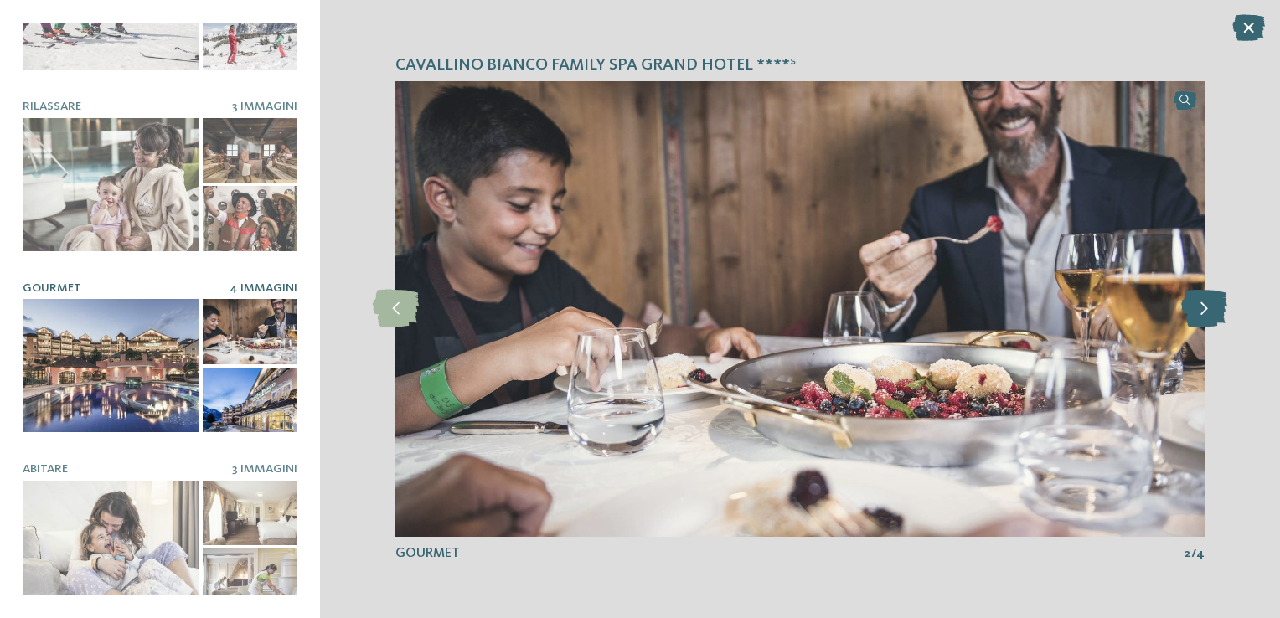
click at [1205, 294] on icon at bounding box center [1204, 309] width 46 height 38
